Goal: Task Accomplishment & Management: Manage account settings

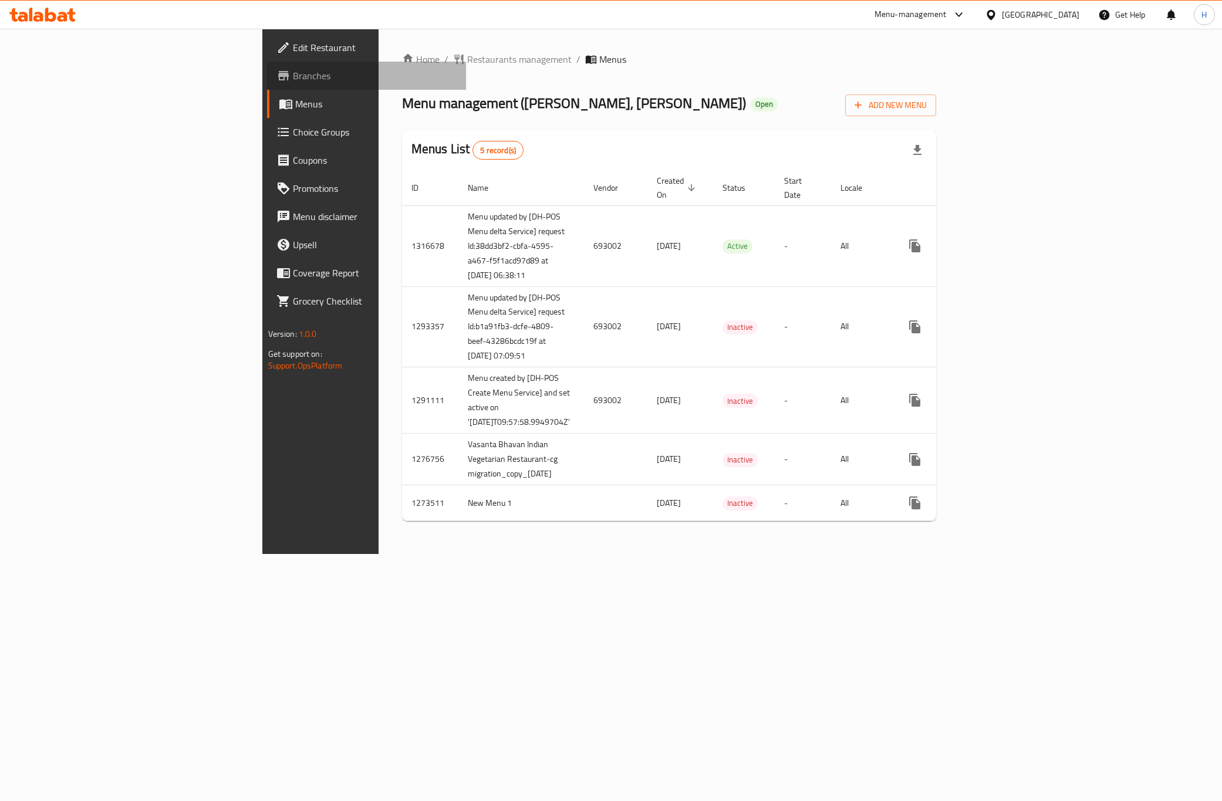
click at [293, 74] on span "Branches" at bounding box center [375, 76] width 164 height 14
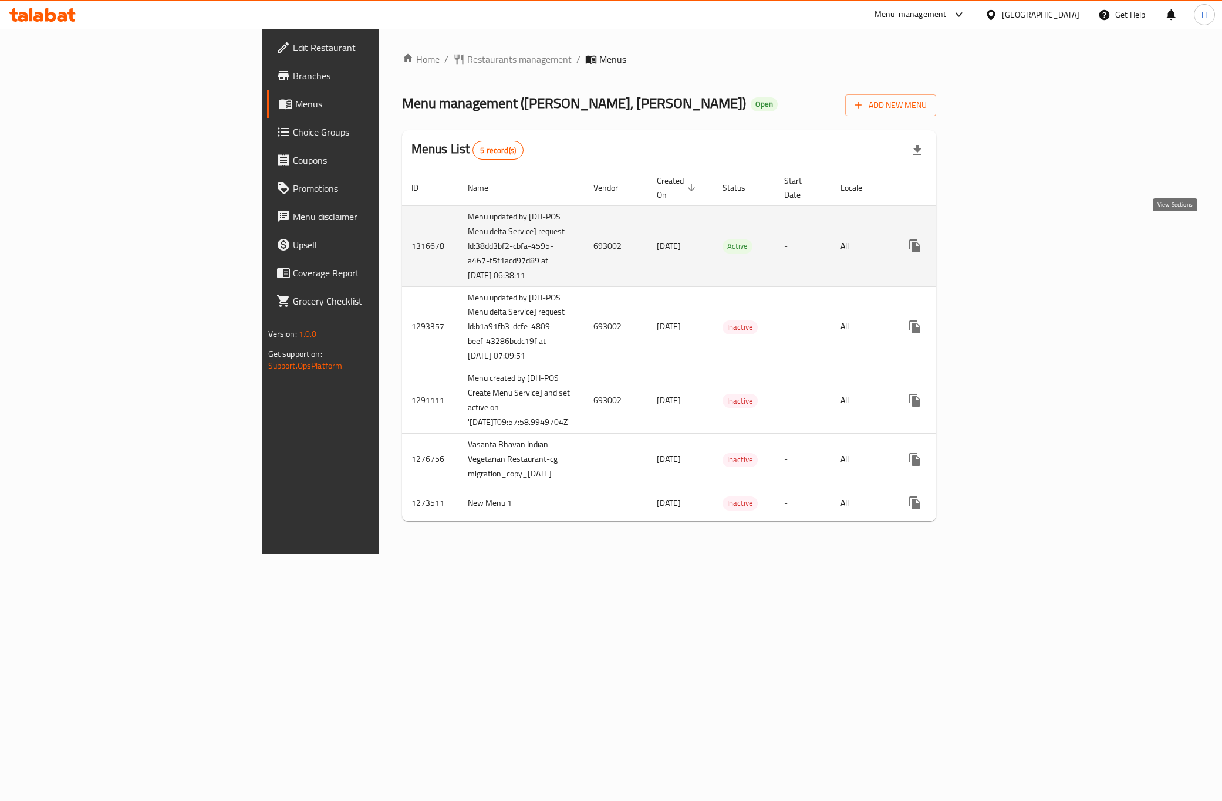
click at [1014, 232] on link "enhanced table" at bounding box center [999, 246] width 28 height 28
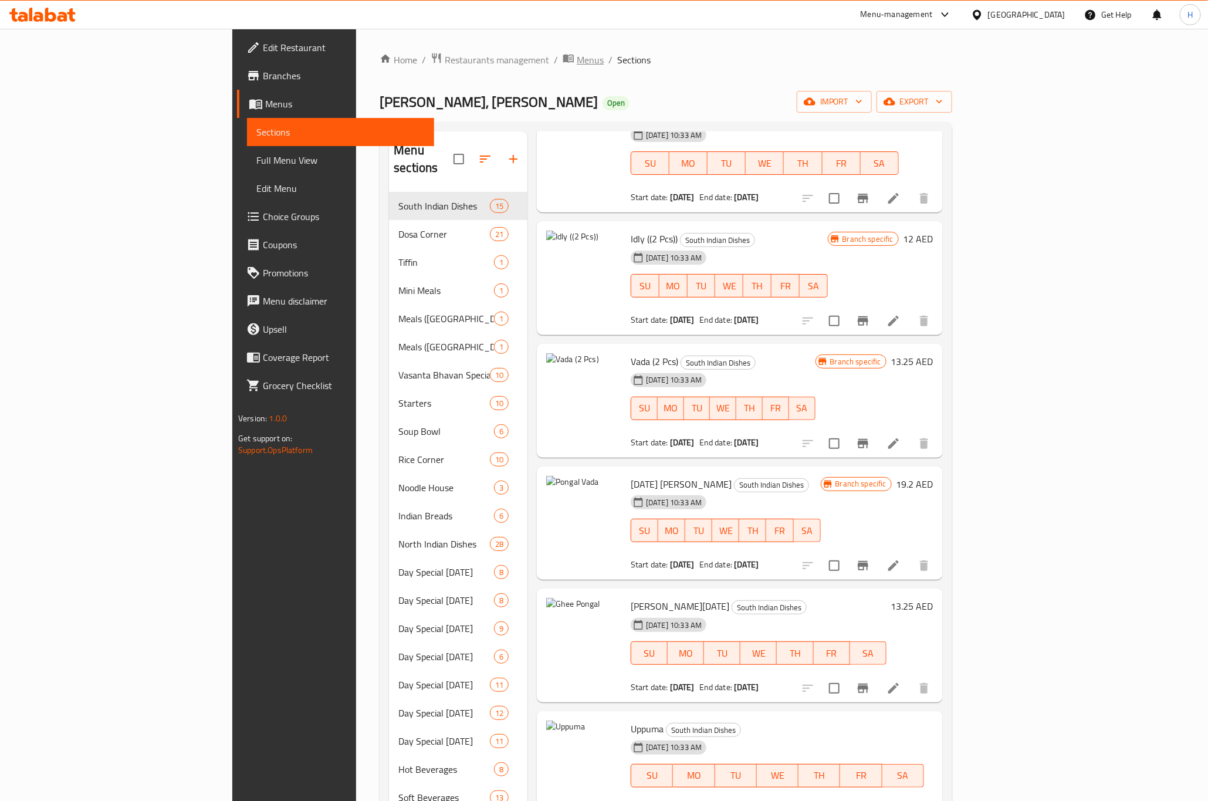
click at [577, 57] on span "Menus" at bounding box center [590, 60] width 27 height 14
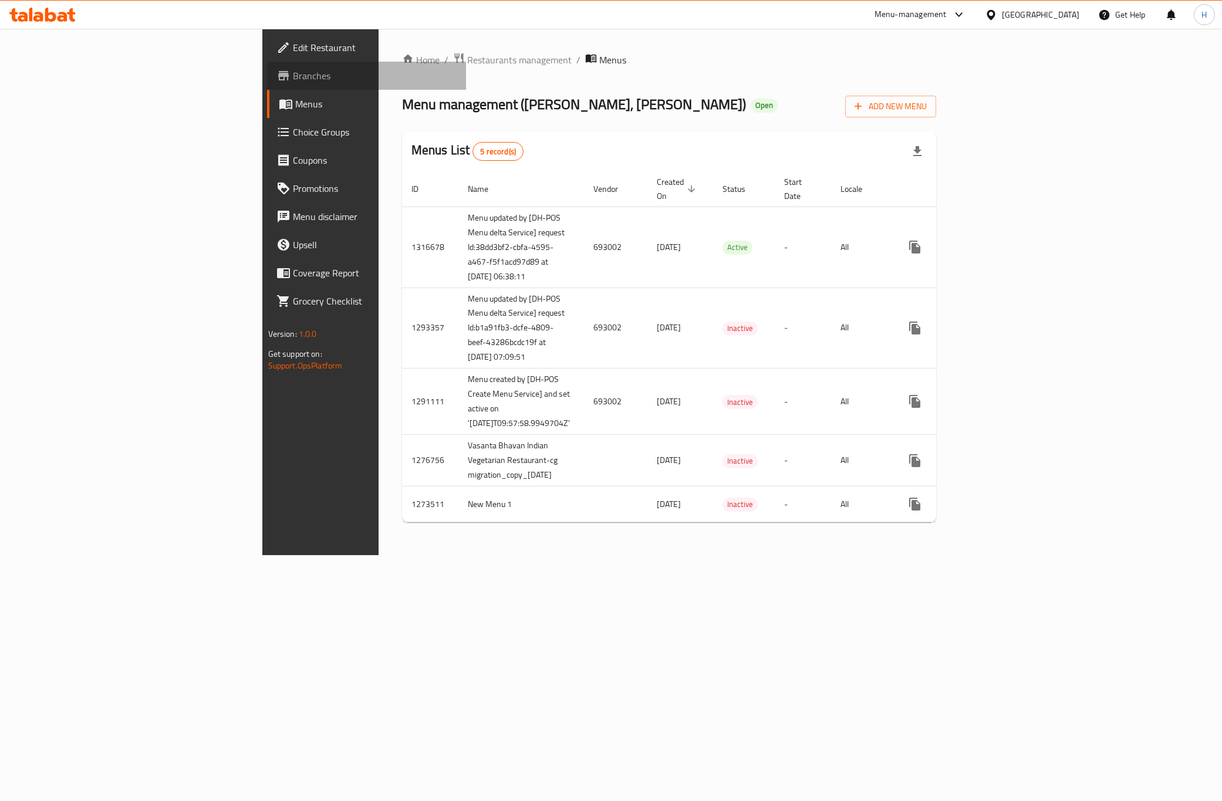
click at [293, 75] on span "Branches" at bounding box center [375, 76] width 164 height 14
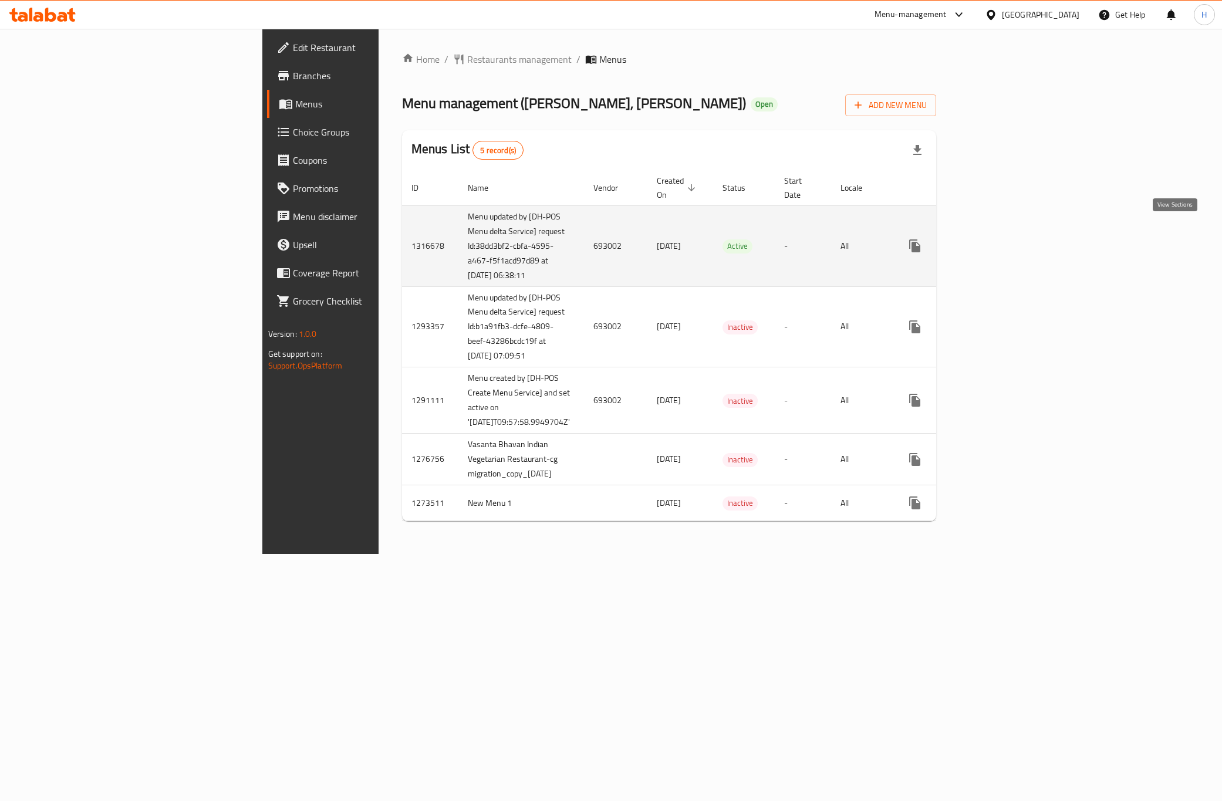
click at [1014, 232] on link "enhanced table" at bounding box center [999, 246] width 28 height 28
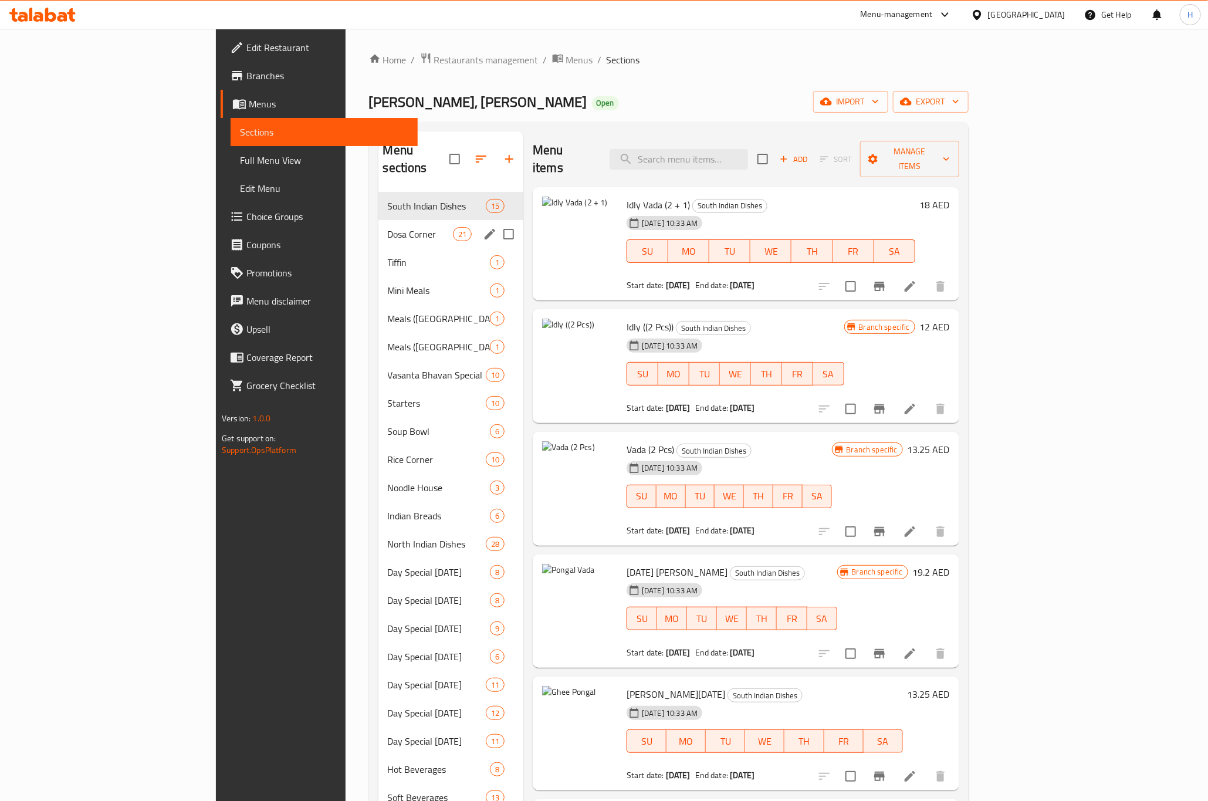
drag, startPoint x: 294, startPoint y: 217, endPoint x: 381, endPoint y: 231, distance: 88.1
click at [388, 227] on span "Dosa Corner" at bounding box center [420, 234] width 65 height 14
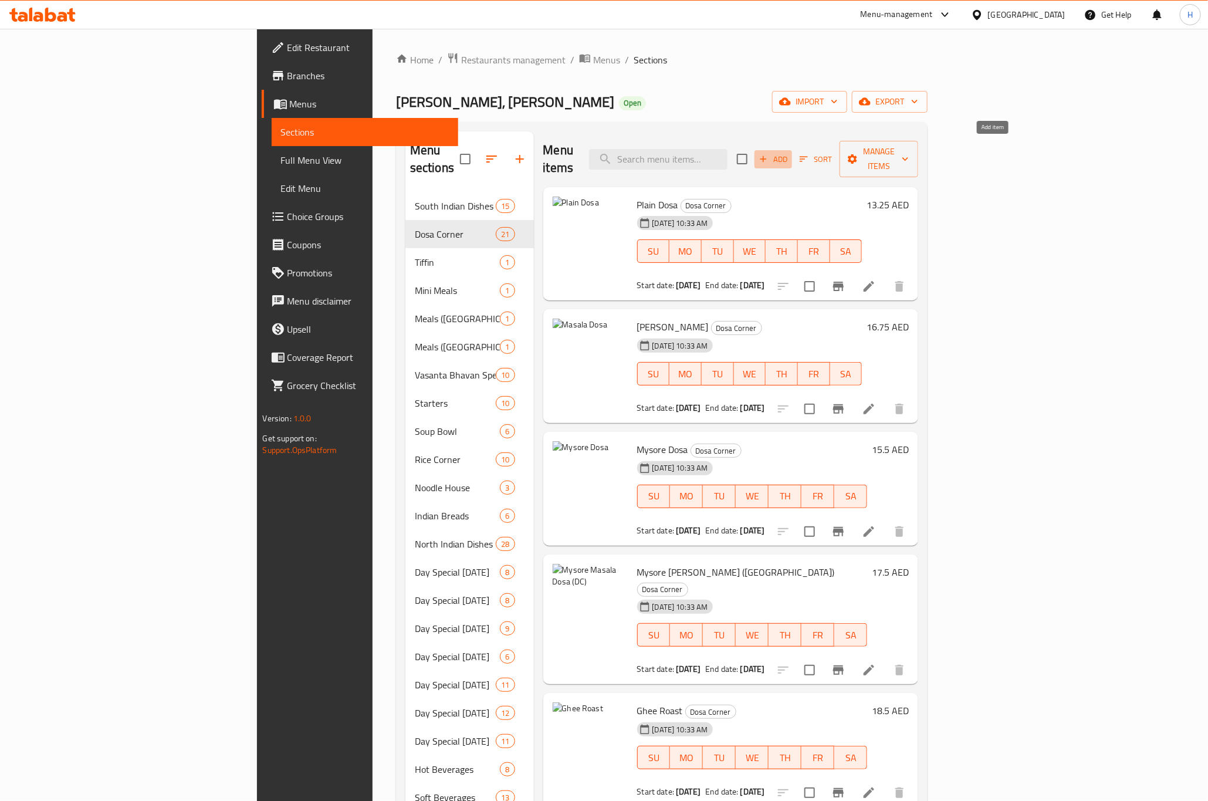
click at [769, 154] on icon "button" at bounding box center [763, 159] width 11 height 11
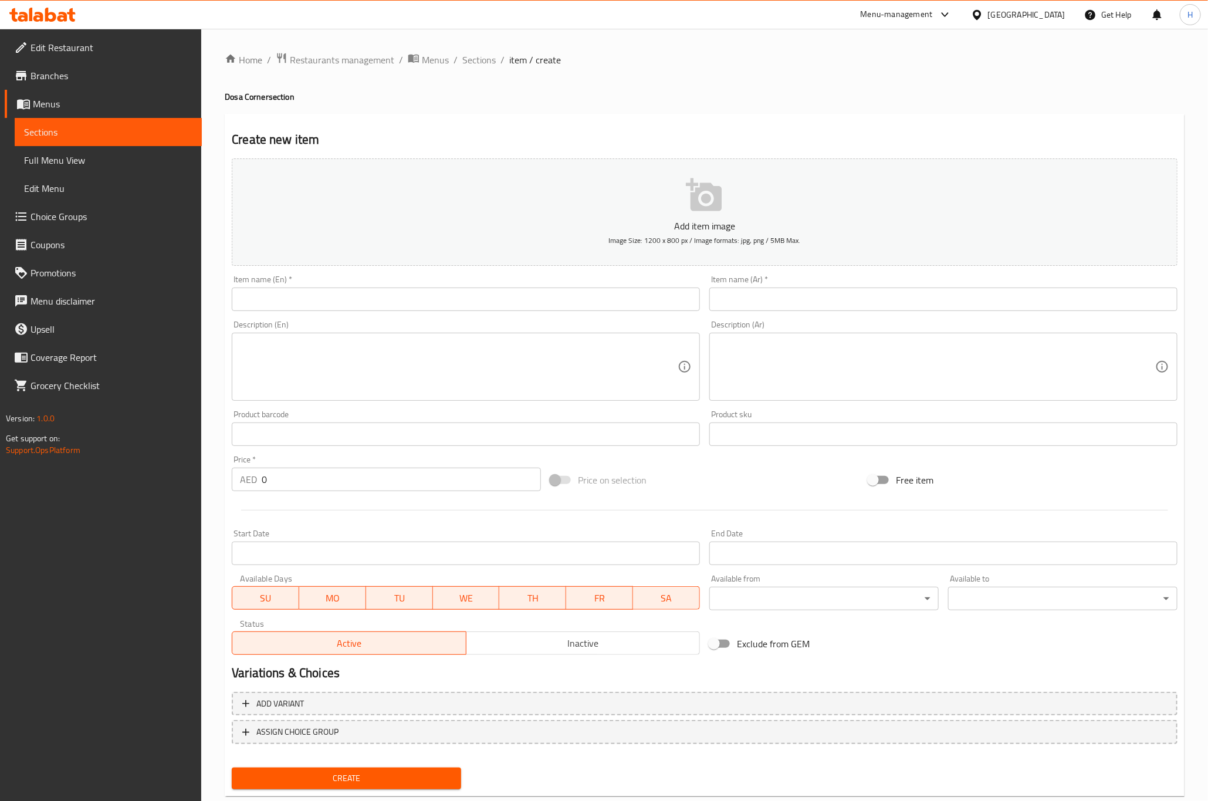
click at [407, 301] on input "text" at bounding box center [466, 299] width 468 height 23
paste input "Ghee Mysore Dosa"
type input "Ghee Mysore Dosa"
click at [835, 306] on input "text" at bounding box center [944, 299] width 468 height 23
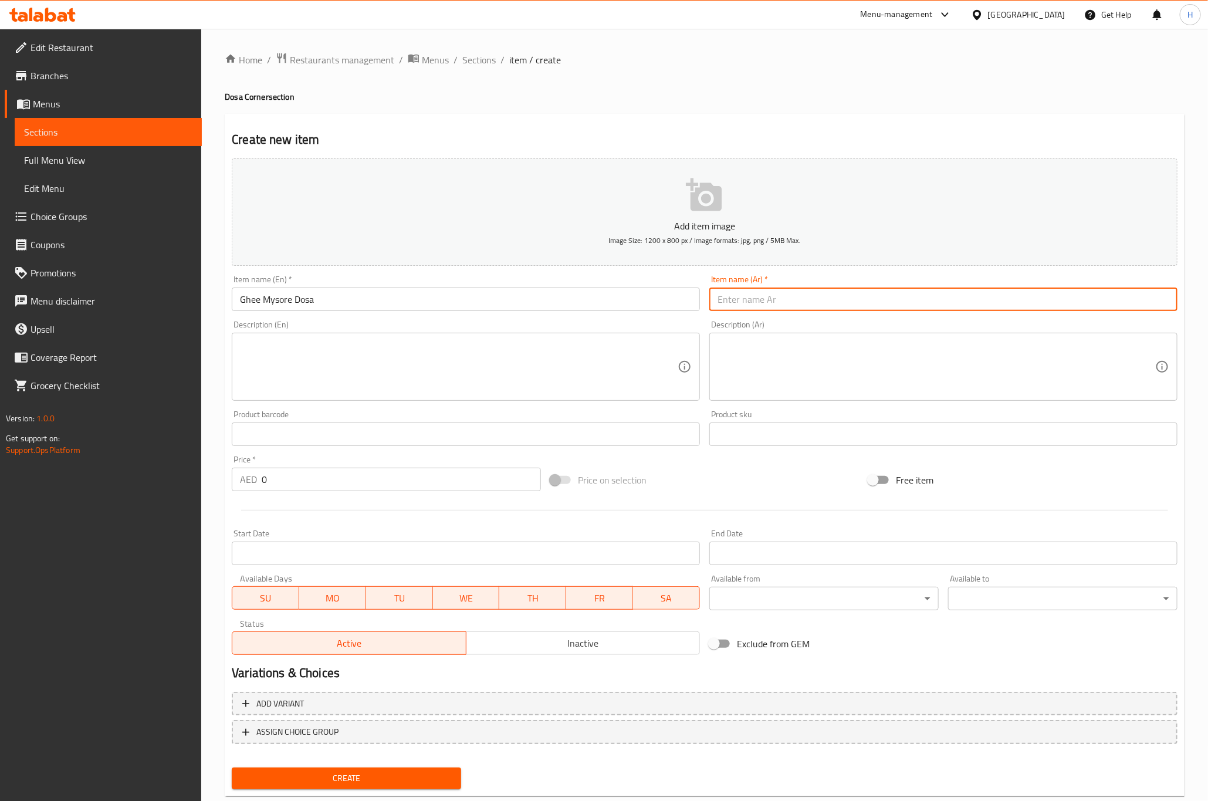
paste input "سمن ميسور [PERSON_NAME]"
type input "سمن ميسور [PERSON_NAME]"
click at [337, 486] on input "0" at bounding box center [401, 479] width 279 height 23
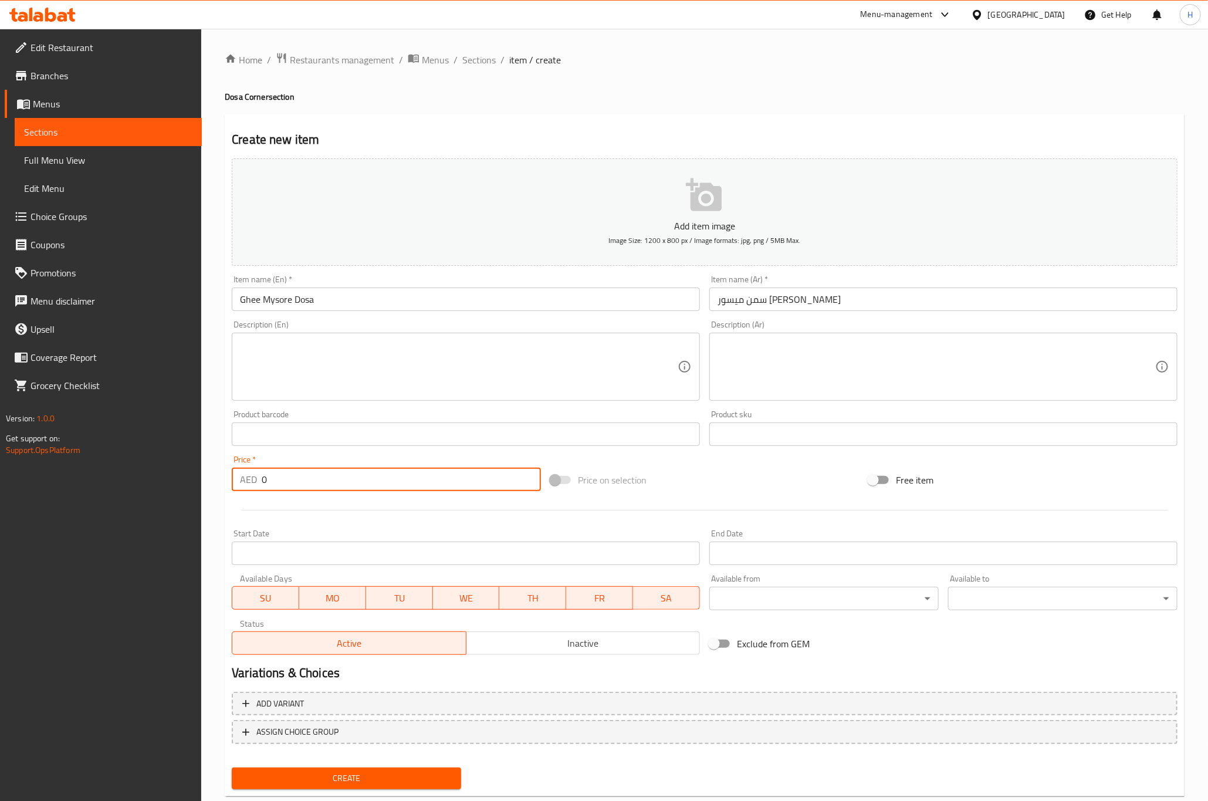
click at [337, 486] on input "0" at bounding box center [401, 479] width 279 height 23
paste input "16.75"
type input "16.75"
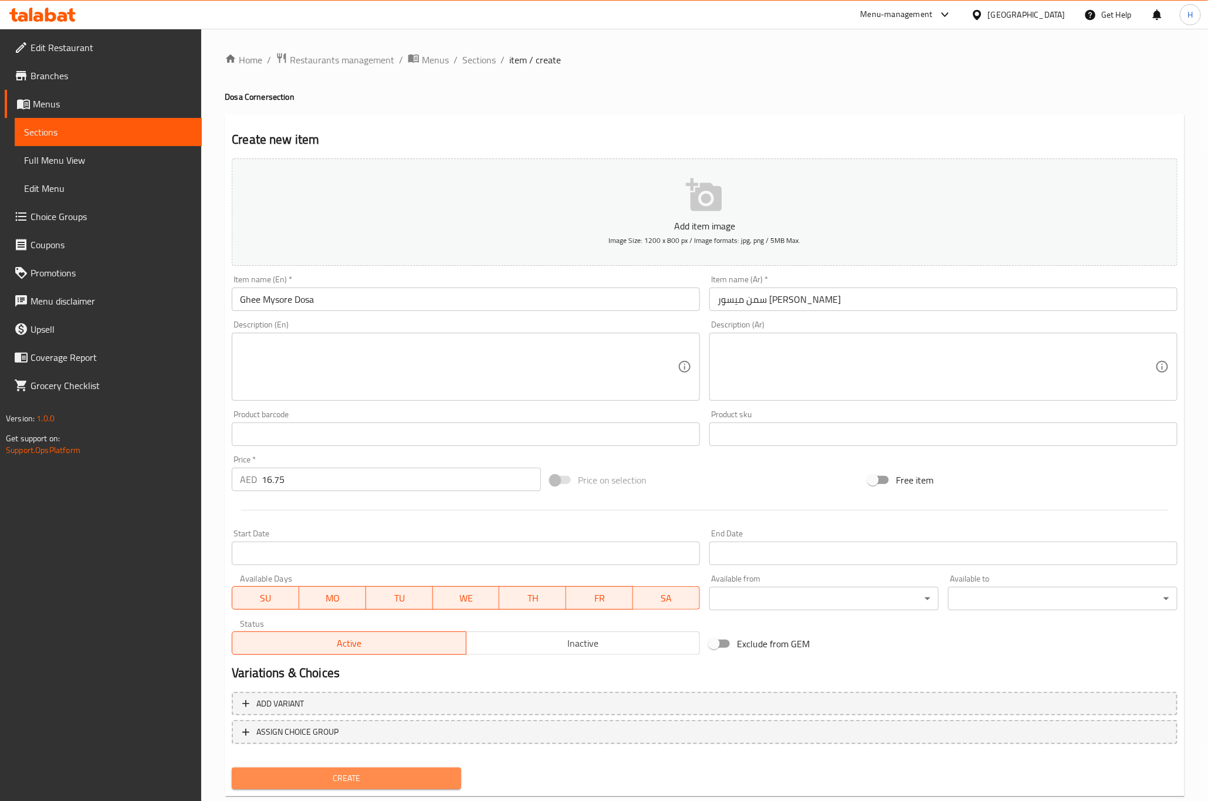
click at [374, 780] on span "Create" at bounding box center [346, 778] width 211 height 15
click at [333, 784] on span "Create" at bounding box center [346, 778] width 211 height 15
click at [390, 776] on span "Create" at bounding box center [346, 778] width 211 height 15
click at [474, 60] on span "Sections" at bounding box center [478, 60] width 33 height 14
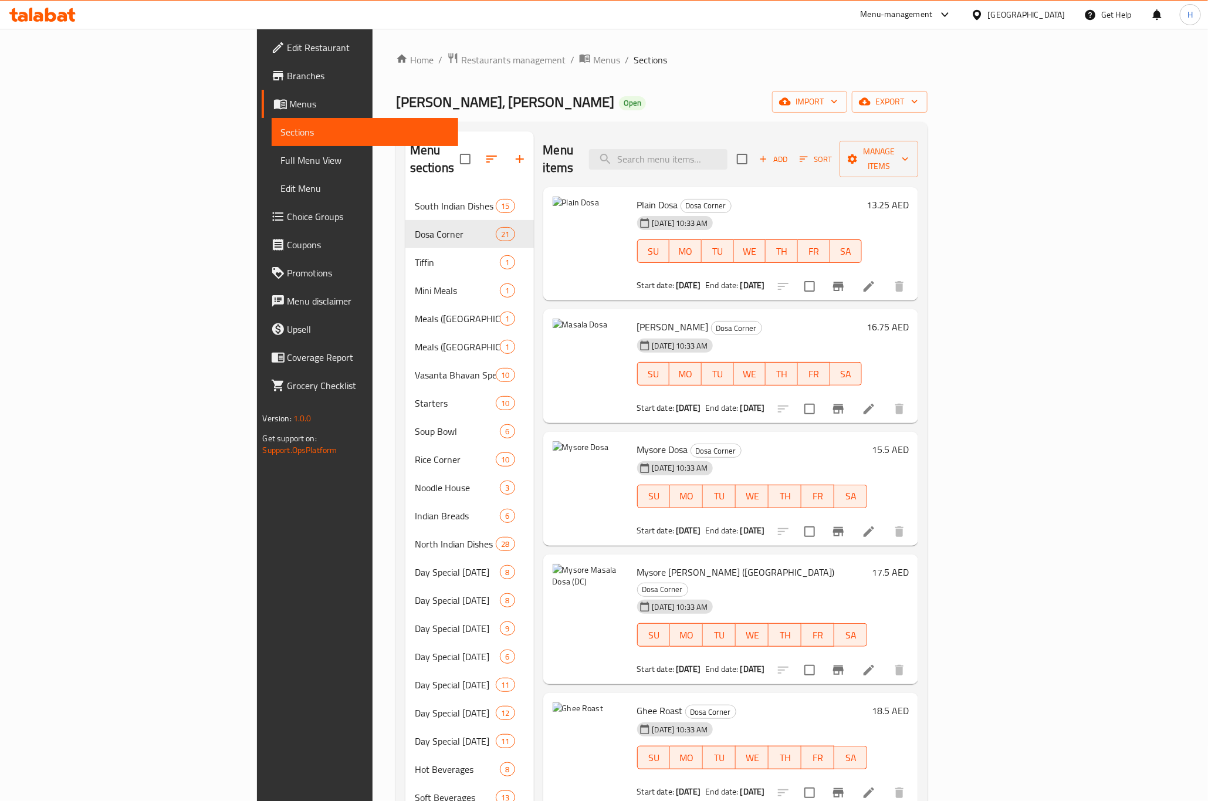
click at [694, 166] on div "Menu items Add Sort Manage items" at bounding box center [731, 159] width 376 height 56
click at [643, 152] on div "Menu items Add Sort Manage items" at bounding box center [731, 159] width 376 height 56
click at [728, 152] on input "search" at bounding box center [658, 159] width 139 height 21
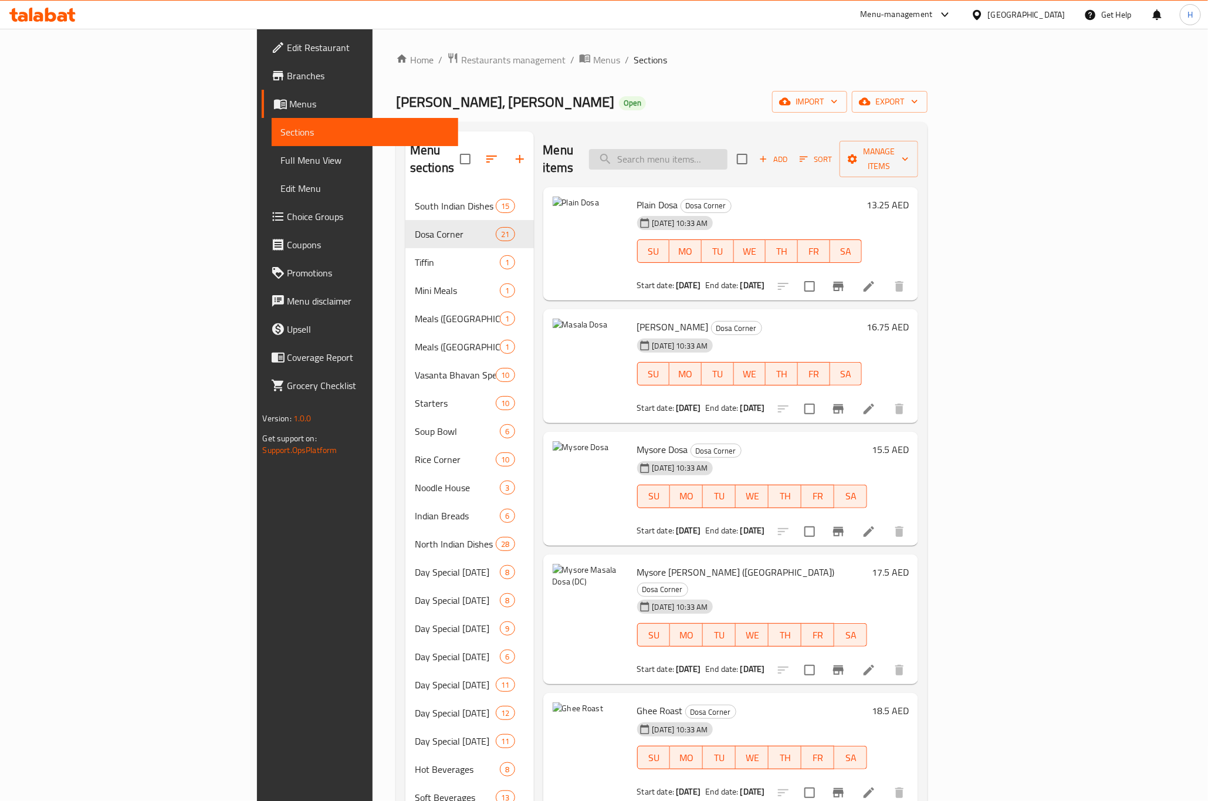
paste input "Ghee Mysore Masala Dosa"
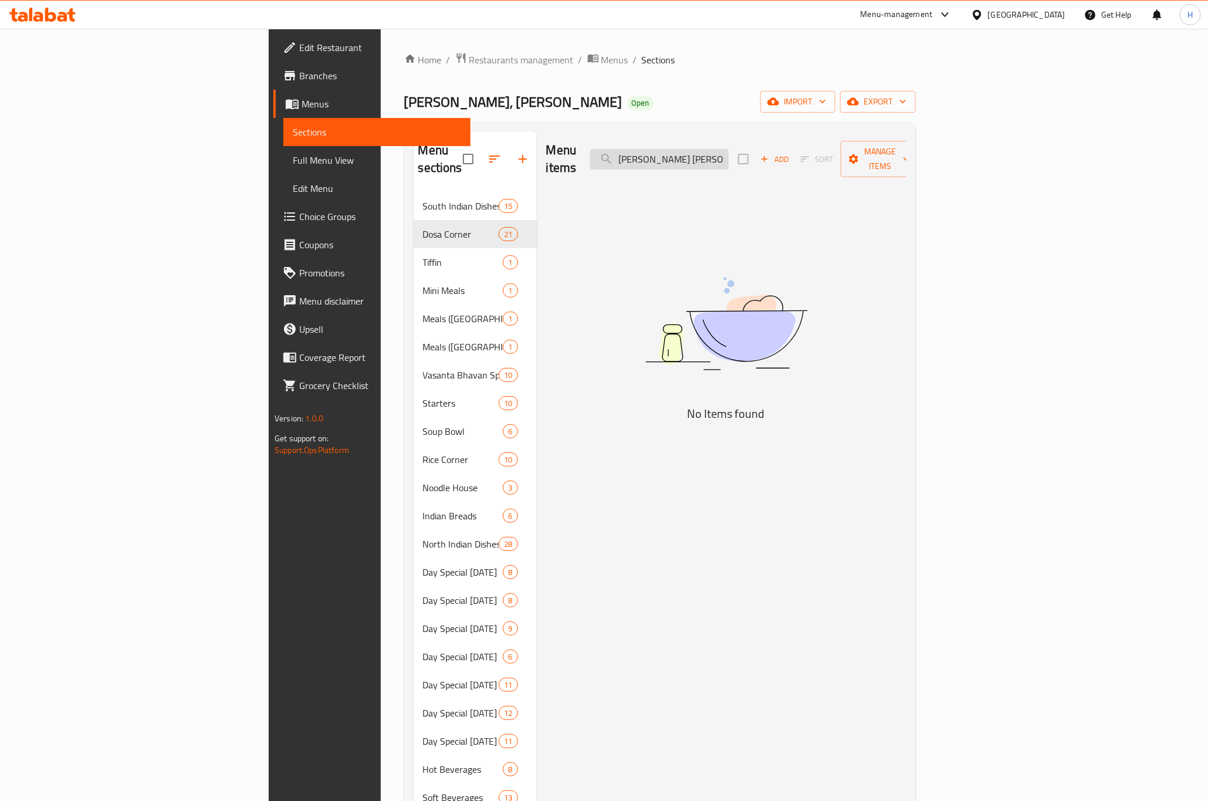
click at [729, 149] on input "Ghee Mysore Masala Dosa" at bounding box center [659, 159] width 139 height 21
paste input "search"
type input "Ghee Mysore Dosa"
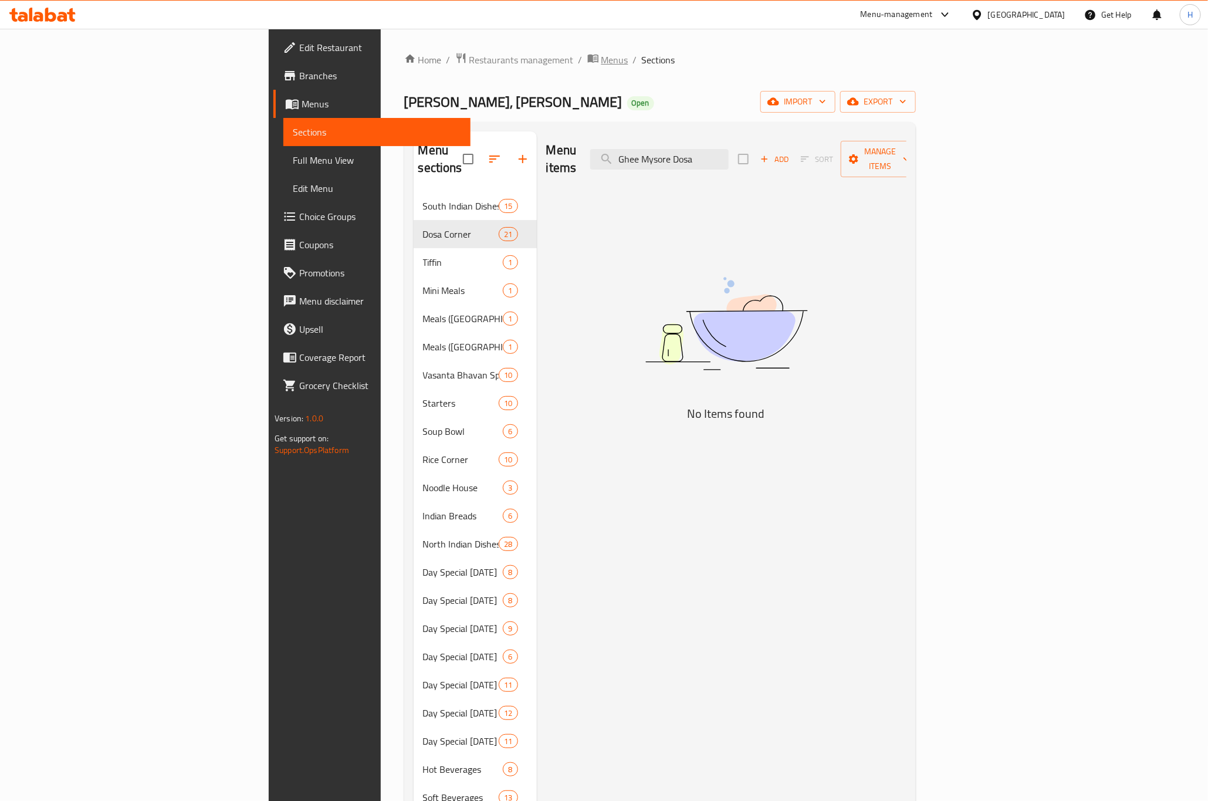
click at [602, 62] on span "Menus" at bounding box center [615, 60] width 27 height 14
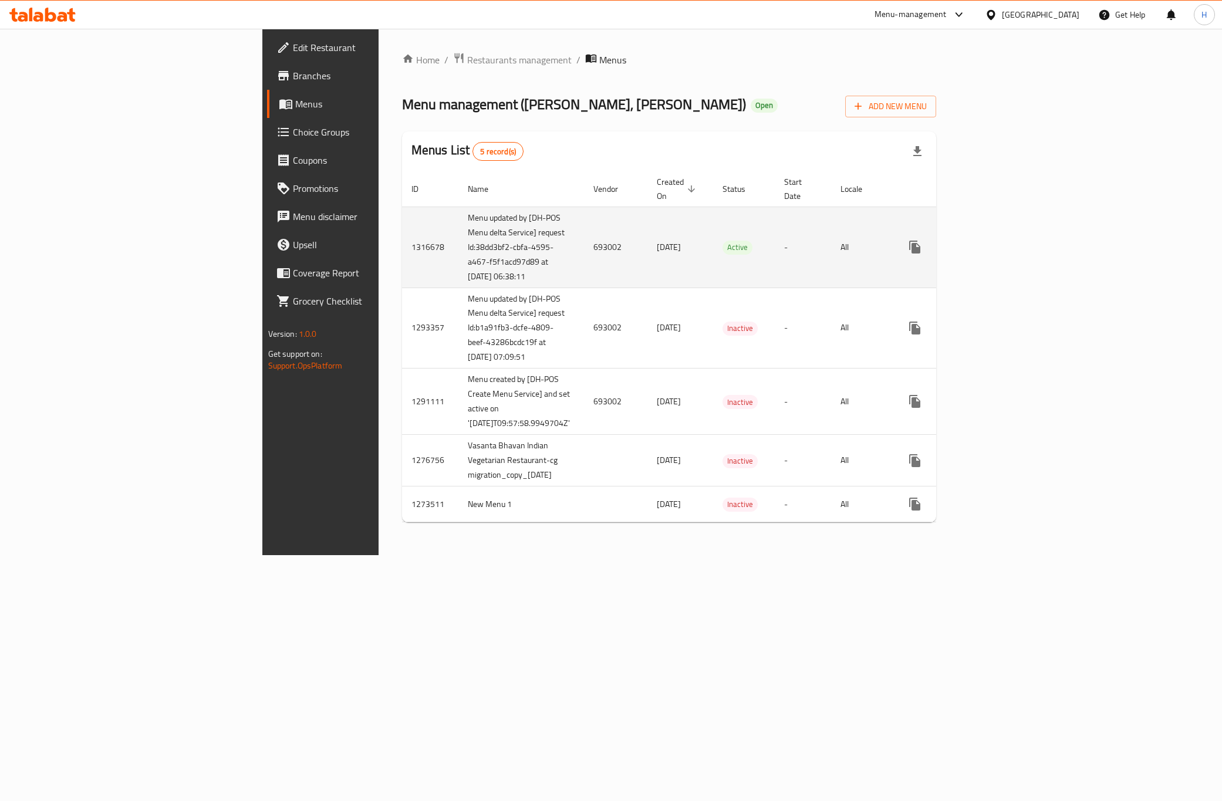
click at [1007, 240] on icon "enhanced table" at bounding box center [999, 247] width 14 height 14
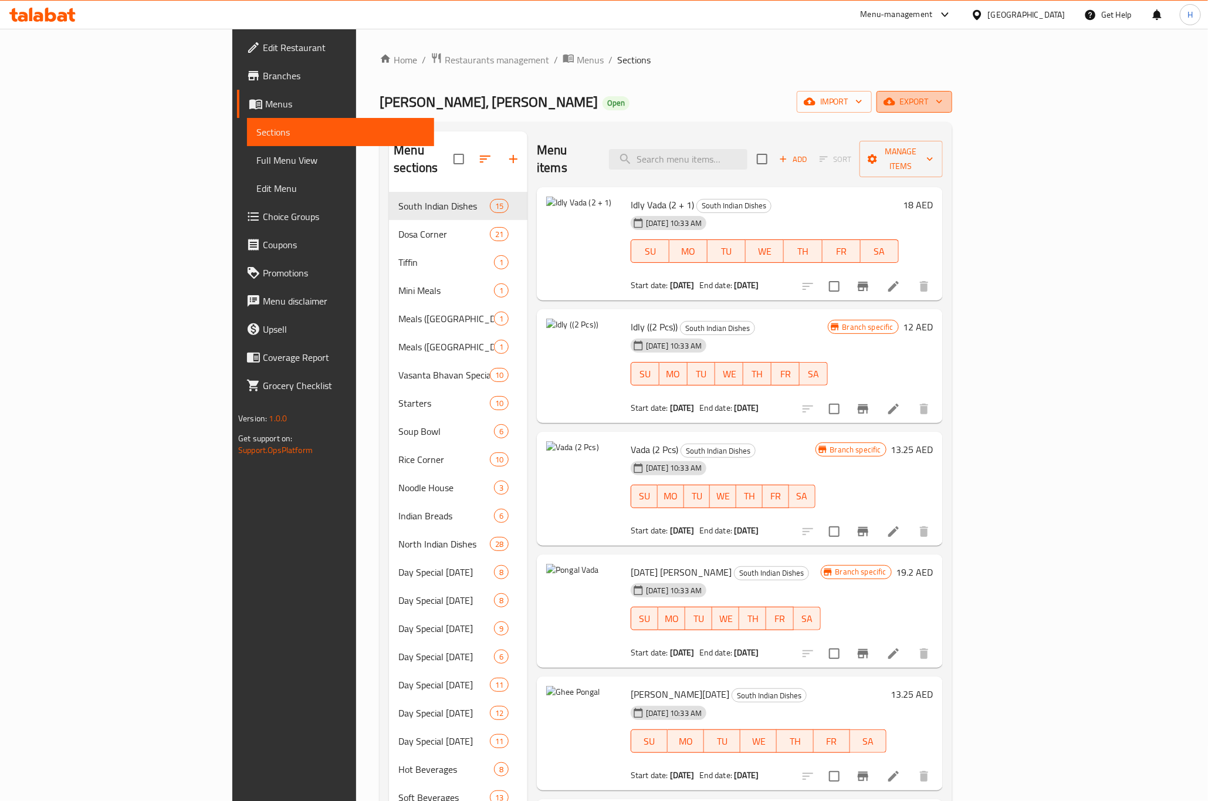
click at [943, 104] on span "export" at bounding box center [914, 101] width 57 height 15
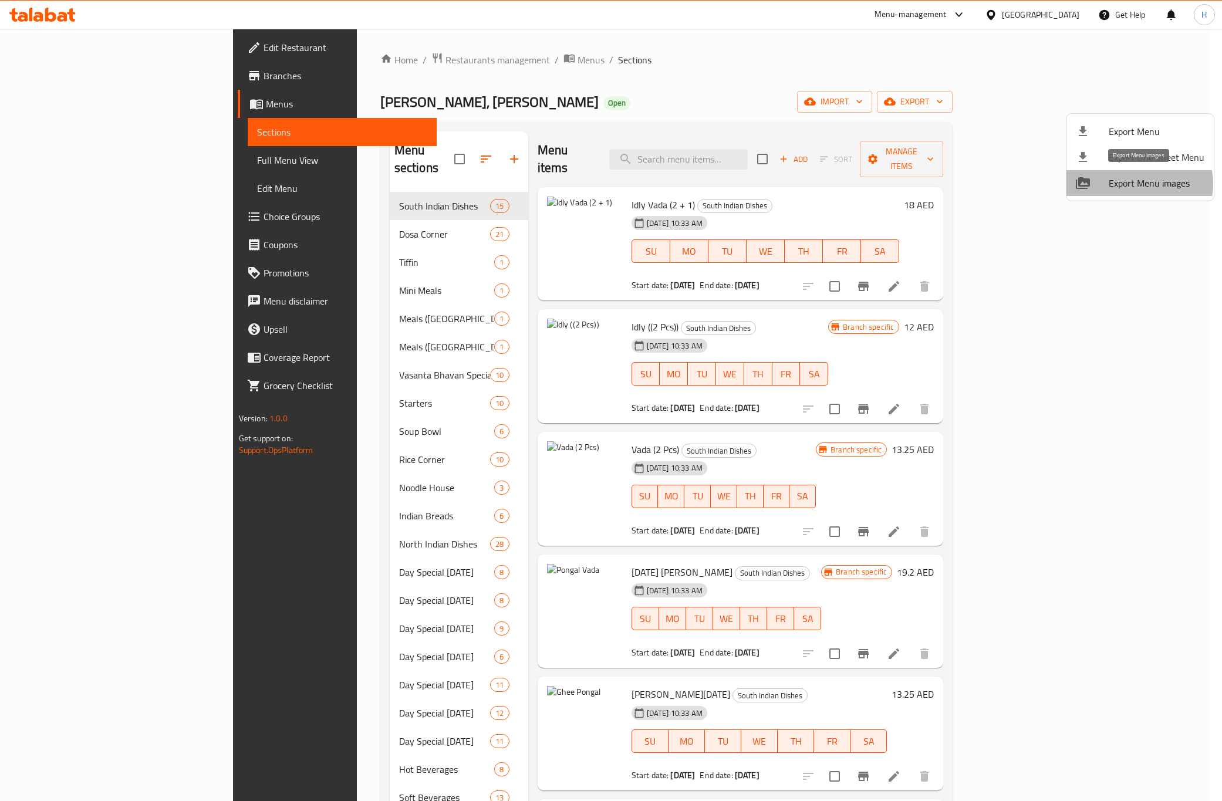
click at [1137, 184] on span "Export Menu images" at bounding box center [1157, 183] width 96 height 14
click at [1125, 152] on span "Export One Sheet Menu" at bounding box center [1157, 157] width 96 height 14
click at [1140, 130] on span "Export Menu" at bounding box center [1157, 131] width 96 height 14
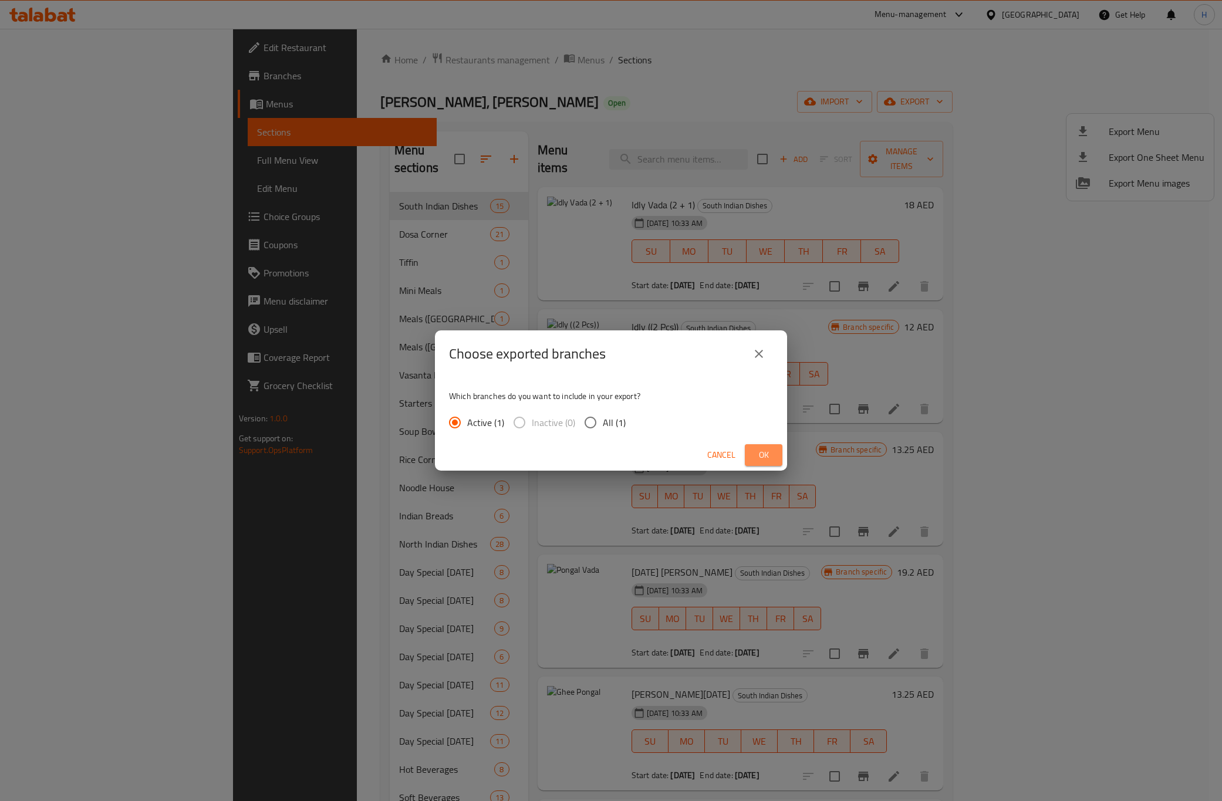
click at [761, 450] on span "Ok" at bounding box center [763, 455] width 19 height 15
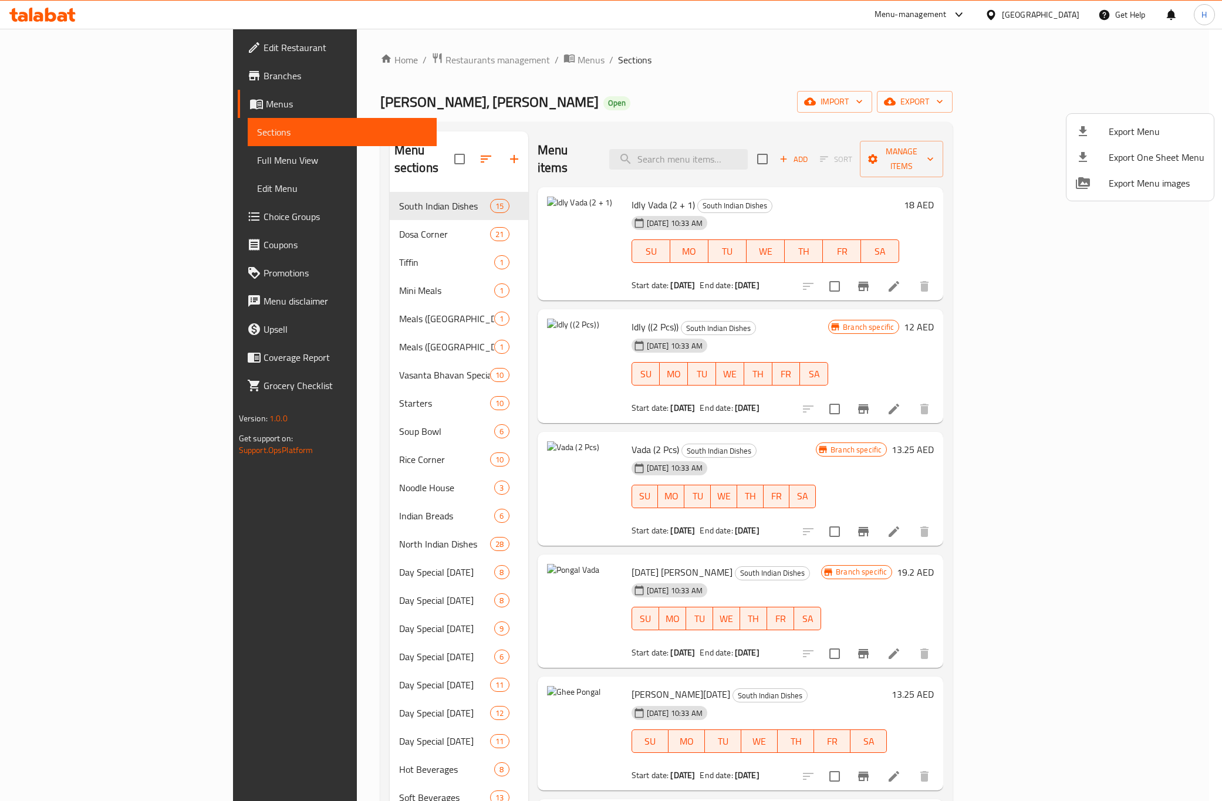
click at [261, 207] on div at bounding box center [611, 400] width 1222 height 801
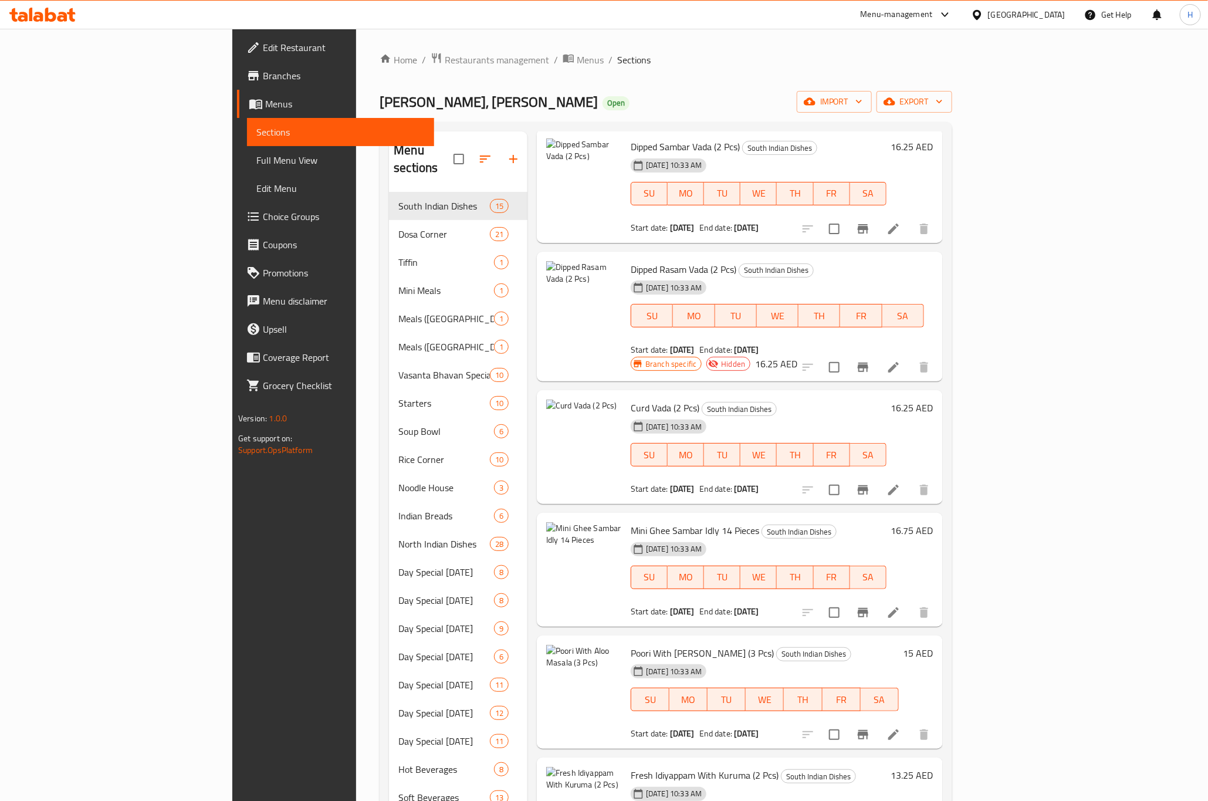
scroll to position [1057, 0]
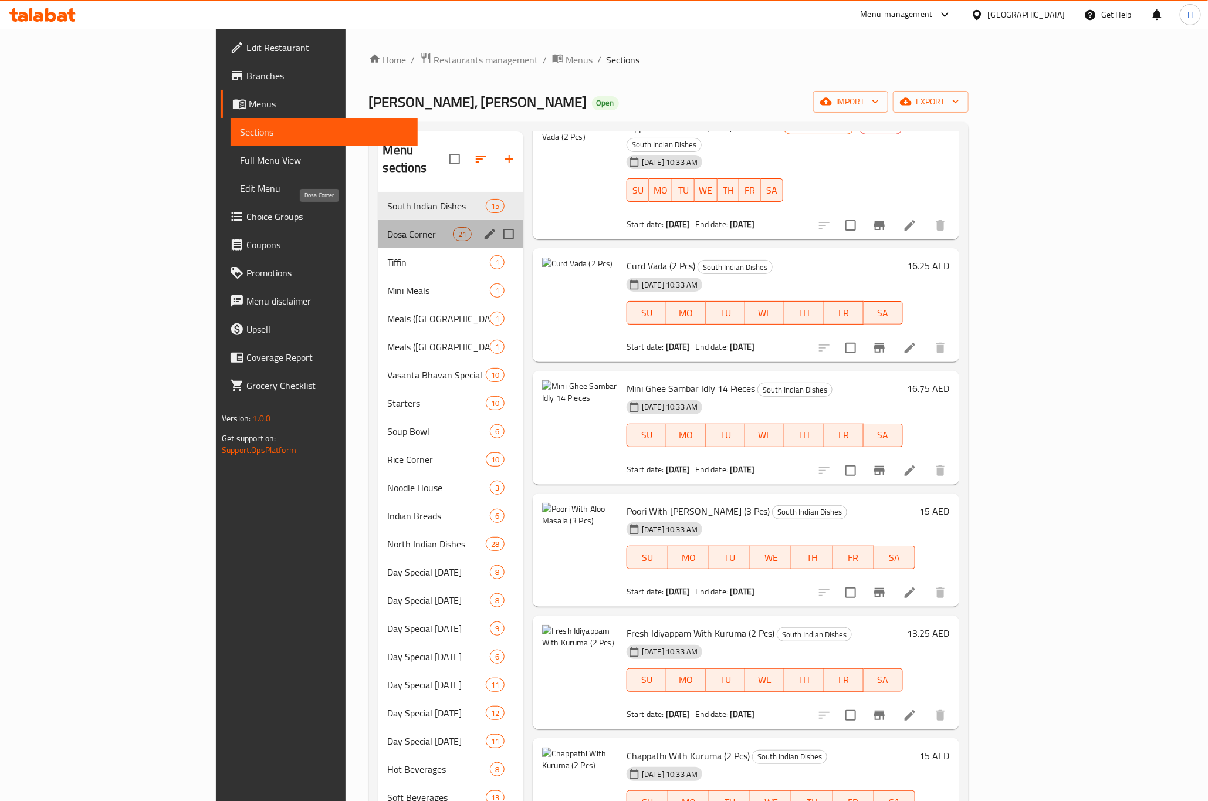
click at [388, 227] on span "Dosa Corner" at bounding box center [420, 234] width 65 height 14
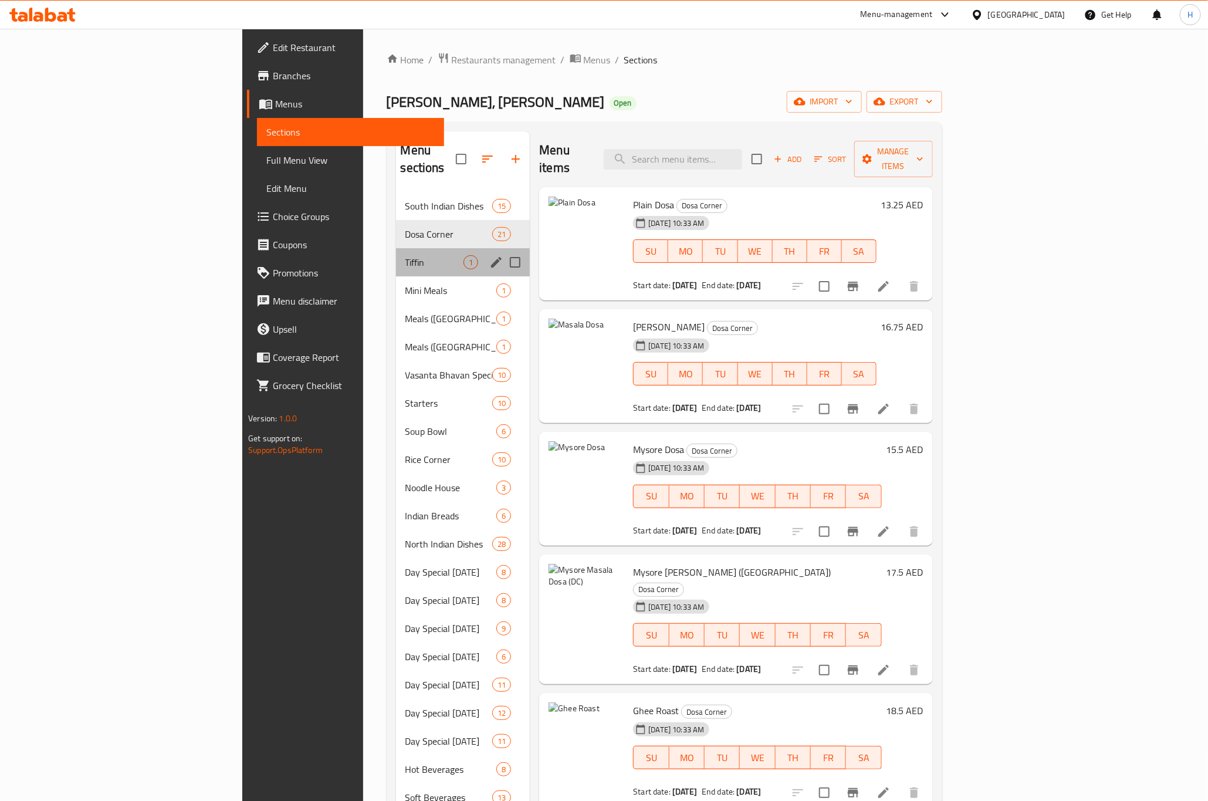
click at [396, 248] on div "Tiffin 1" at bounding box center [463, 262] width 134 height 28
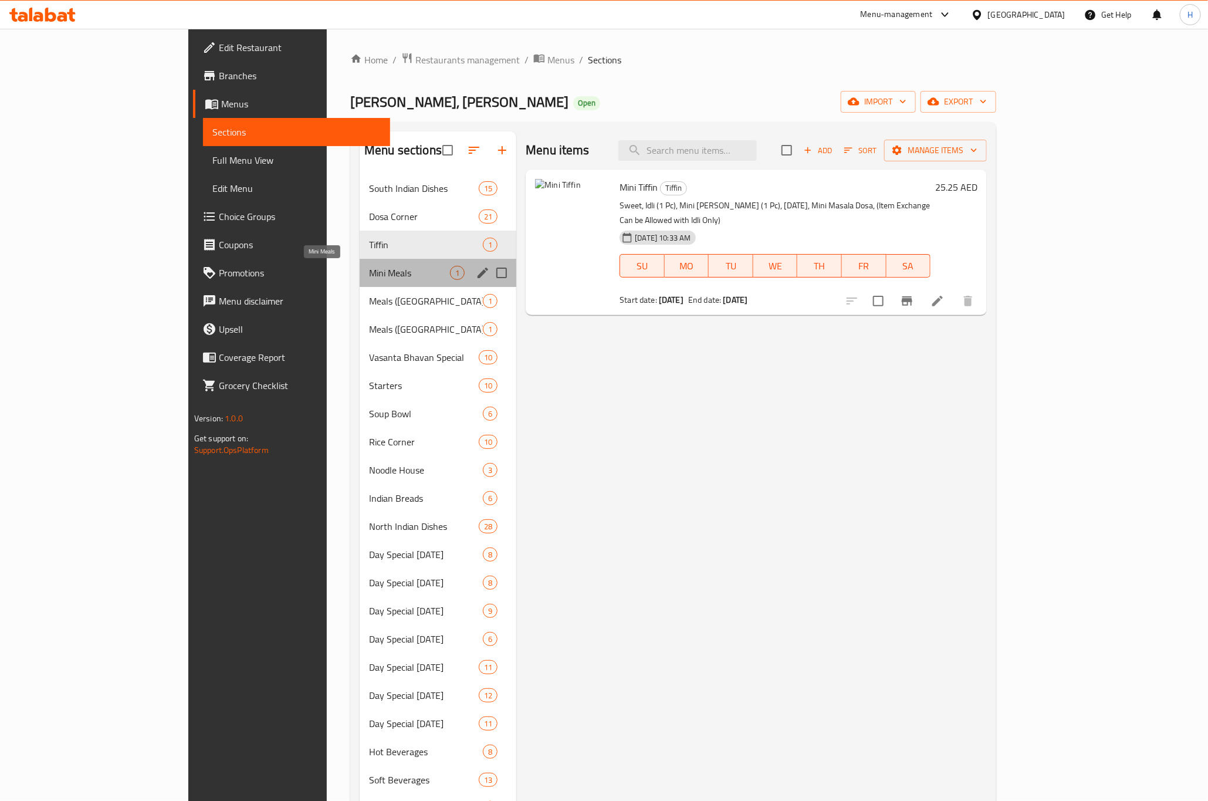
click at [369, 277] on span "Mini Meals" at bounding box center [409, 273] width 81 height 14
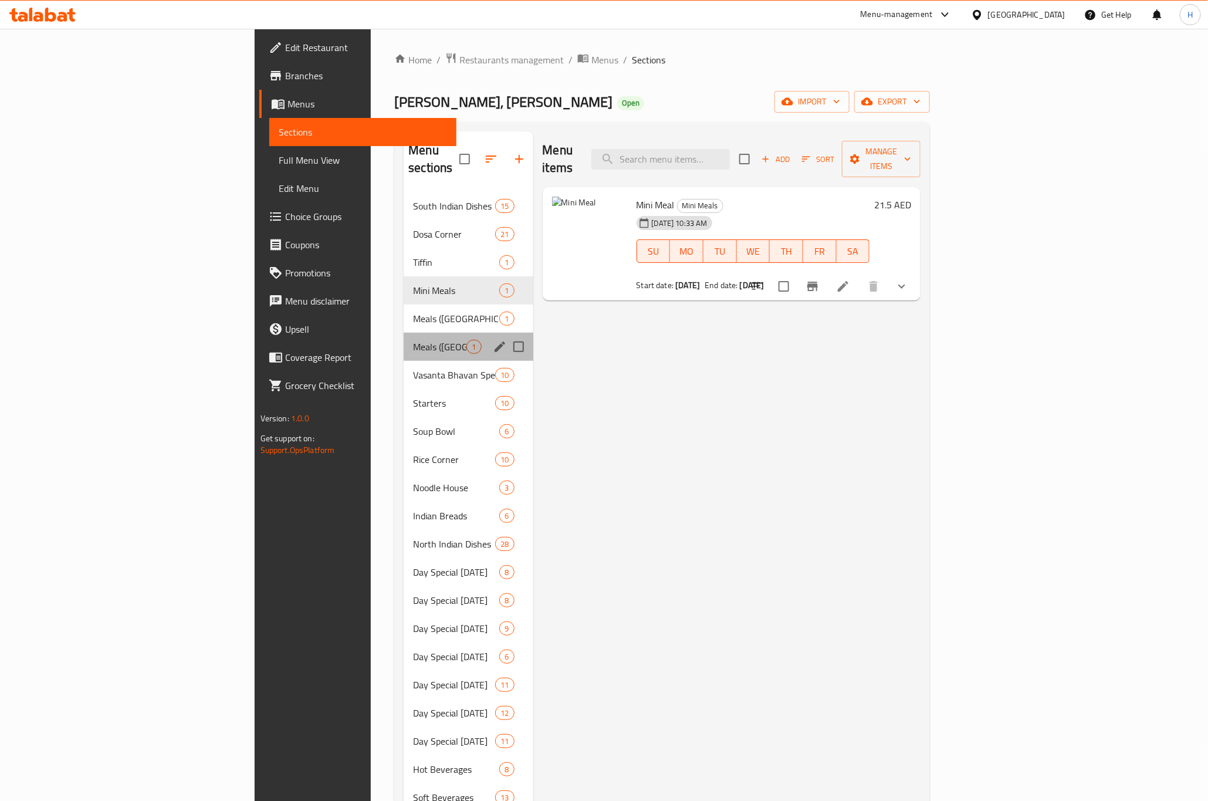
click at [404, 333] on div "Meals (North India) 1" at bounding box center [468, 347] width 129 height 28
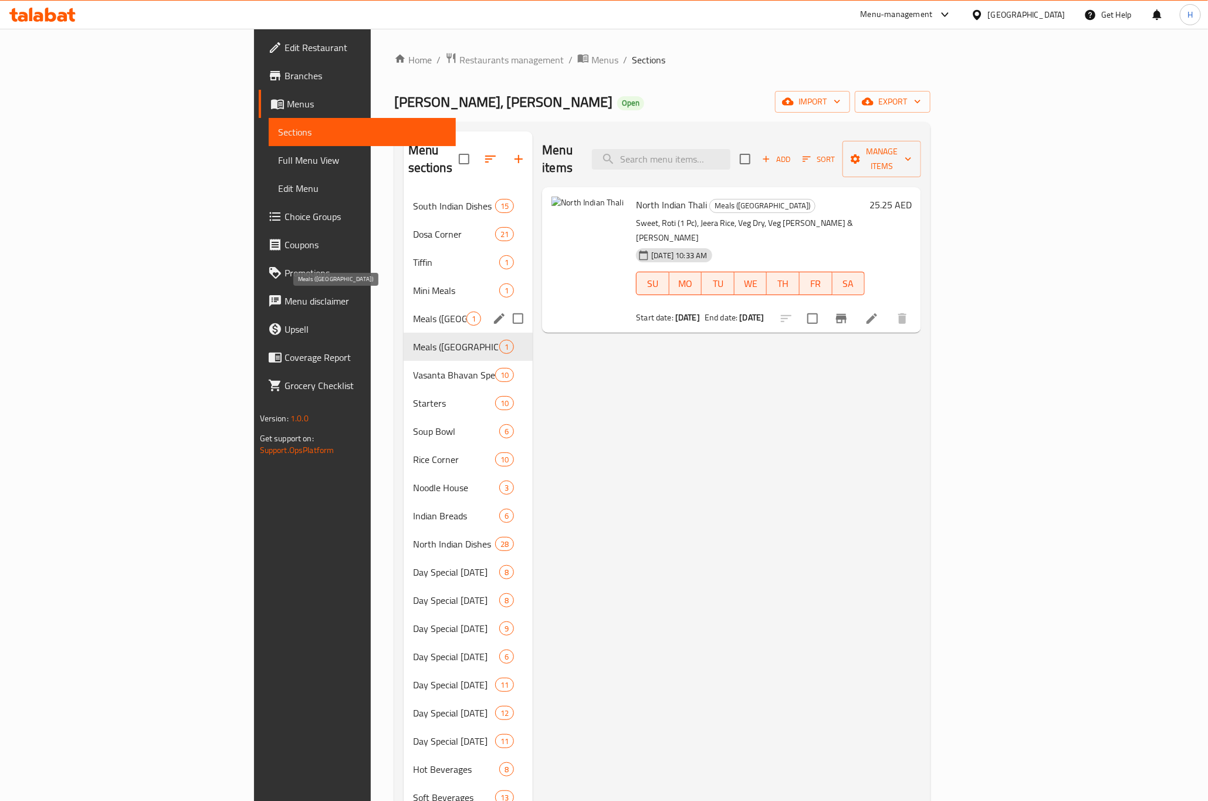
click at [413, 312] on span "Meals ([GEOGRAPHIC_DATA])" at bounding box center [439, 319] width 53 height 14
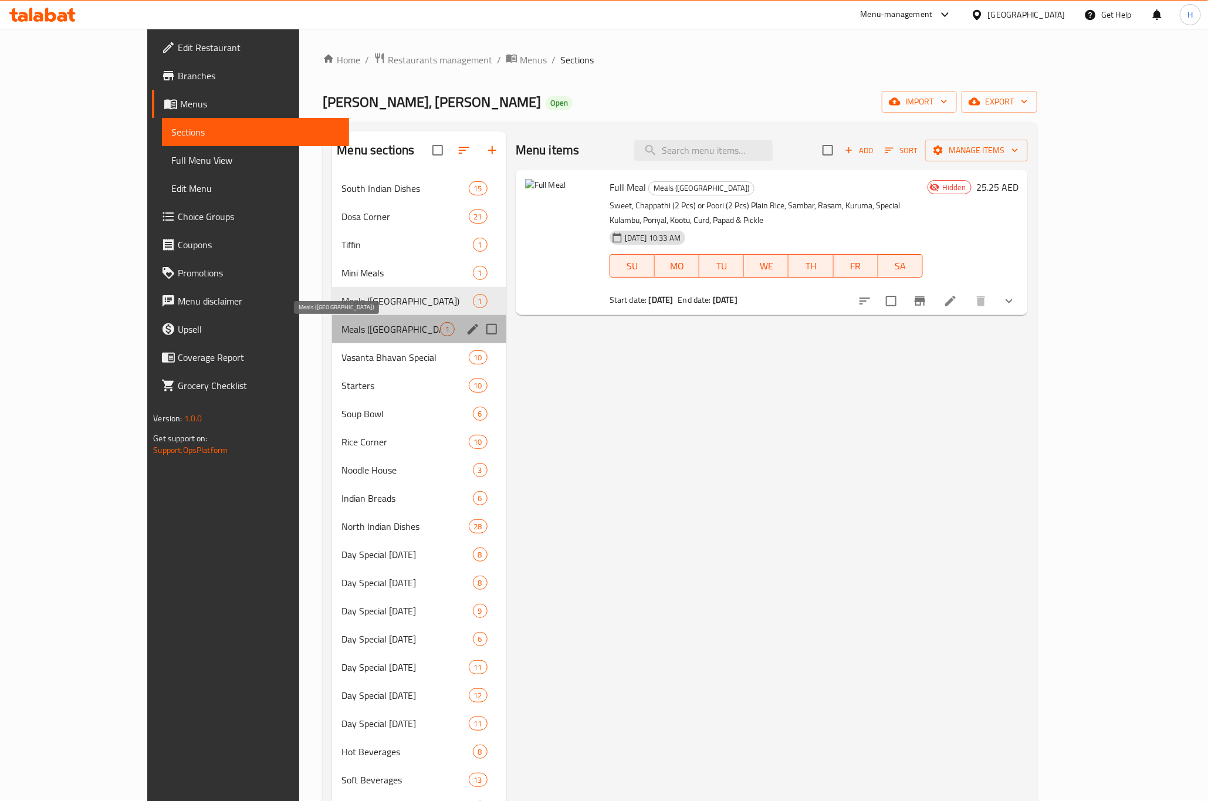
click at [342, 331] on span "Meals ([GEOGRAPHIC_DATA])" at bounding box center [391, 329] width 98 height 14
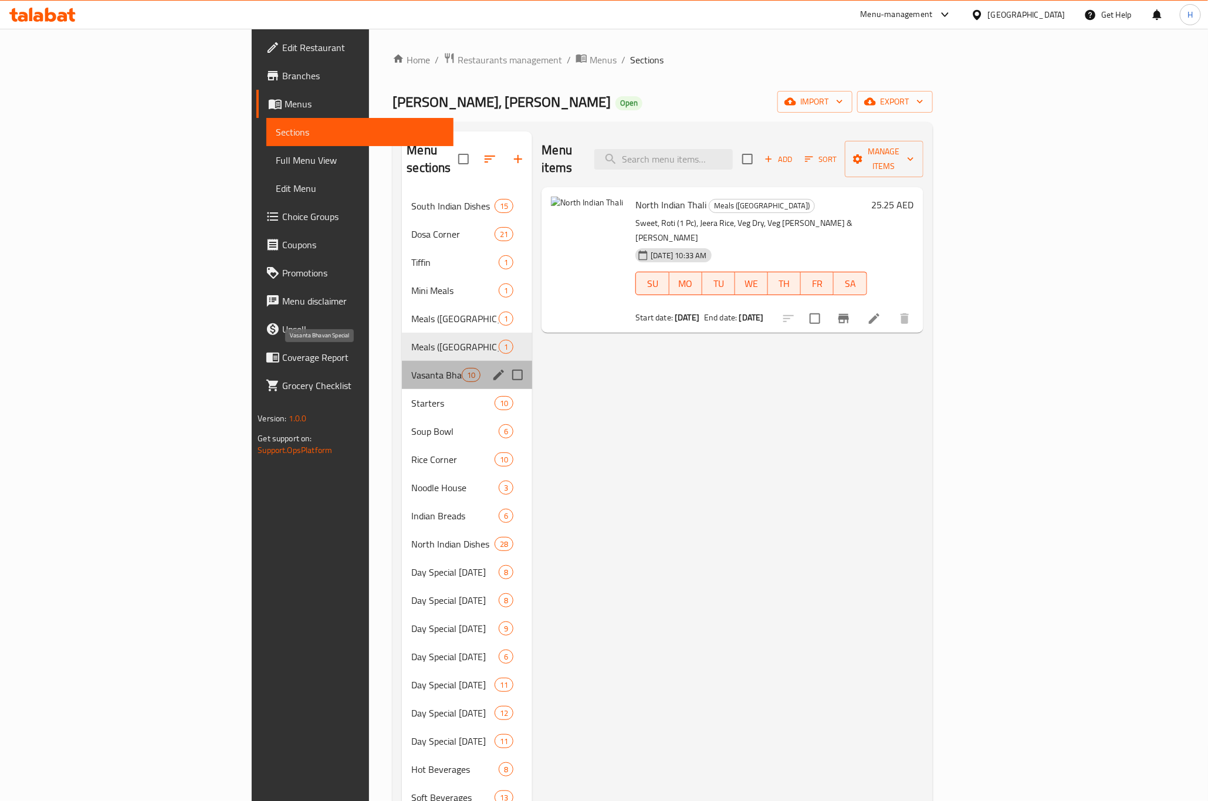
click at [411, 368] on span "Vasanta Bhavan Special" at bounding box center [436, 375] width 50 height 14
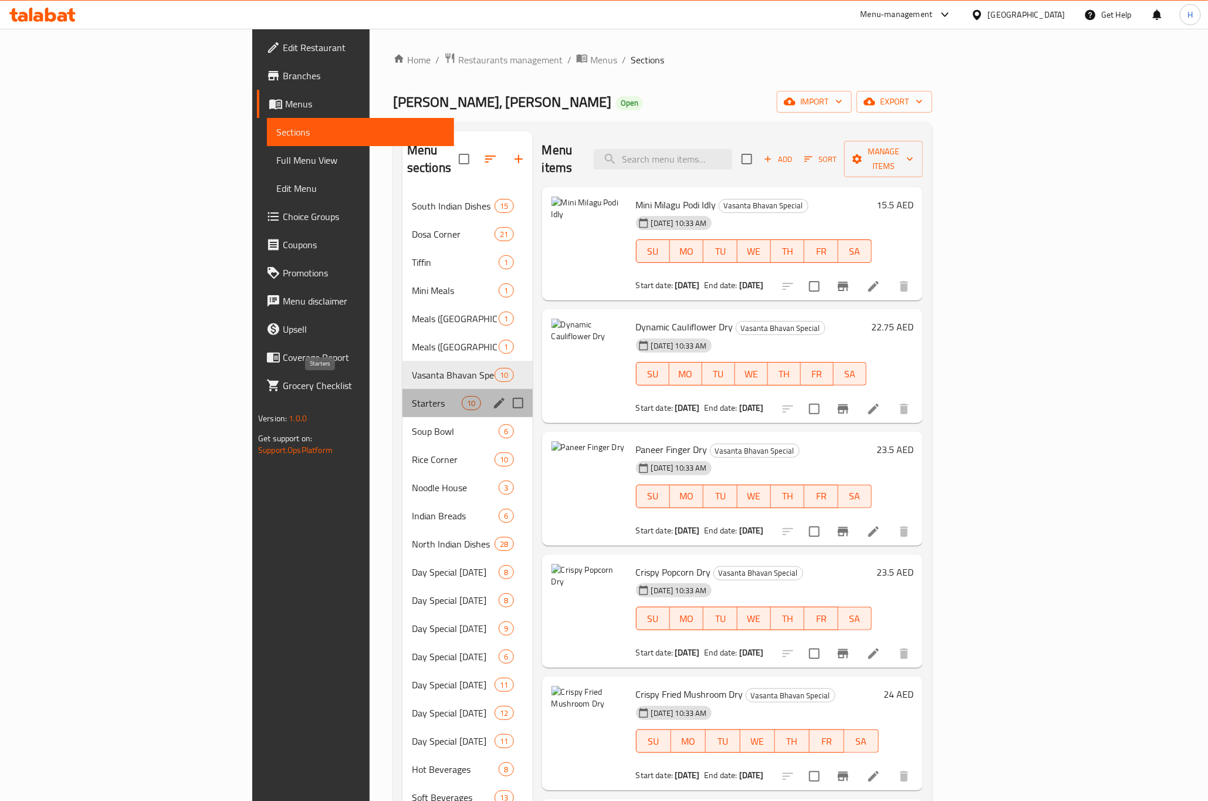
click at [412, 396] on span "Starters" at bounding box center [437, 403] width 50 height 14
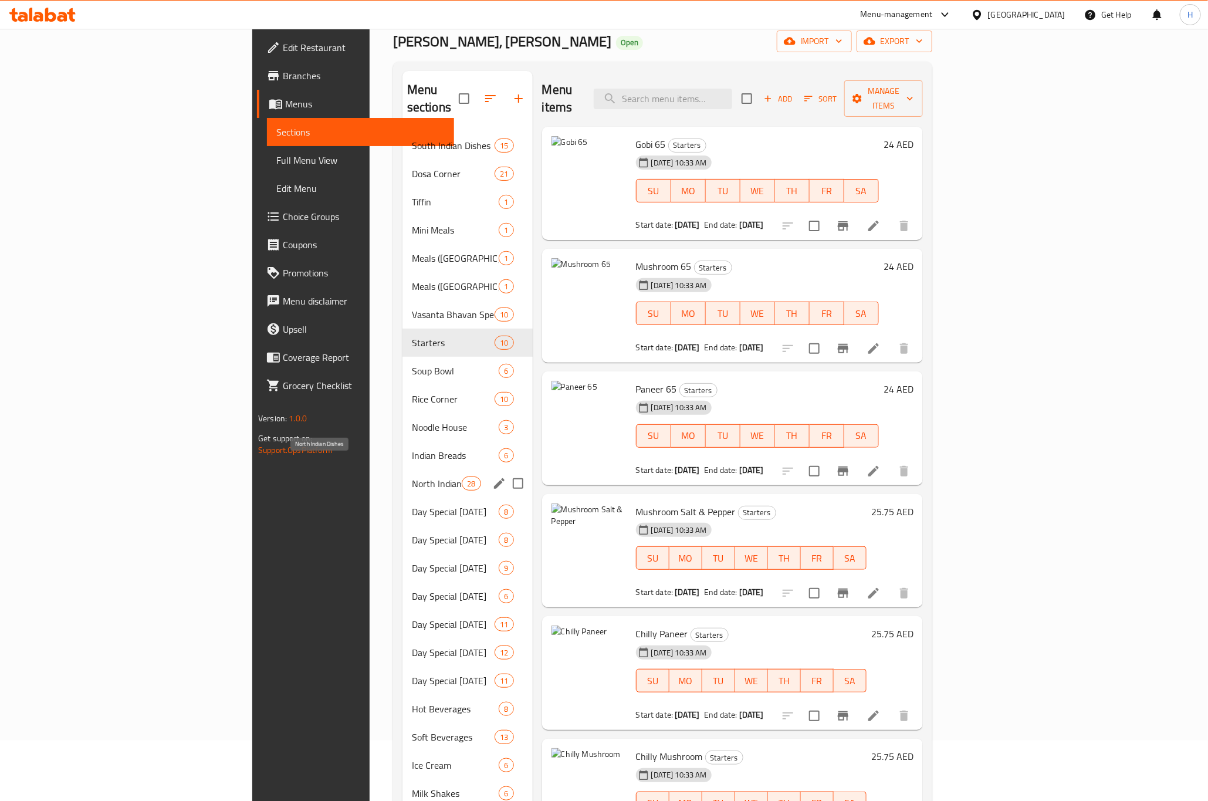
scroll to position [171, 0]
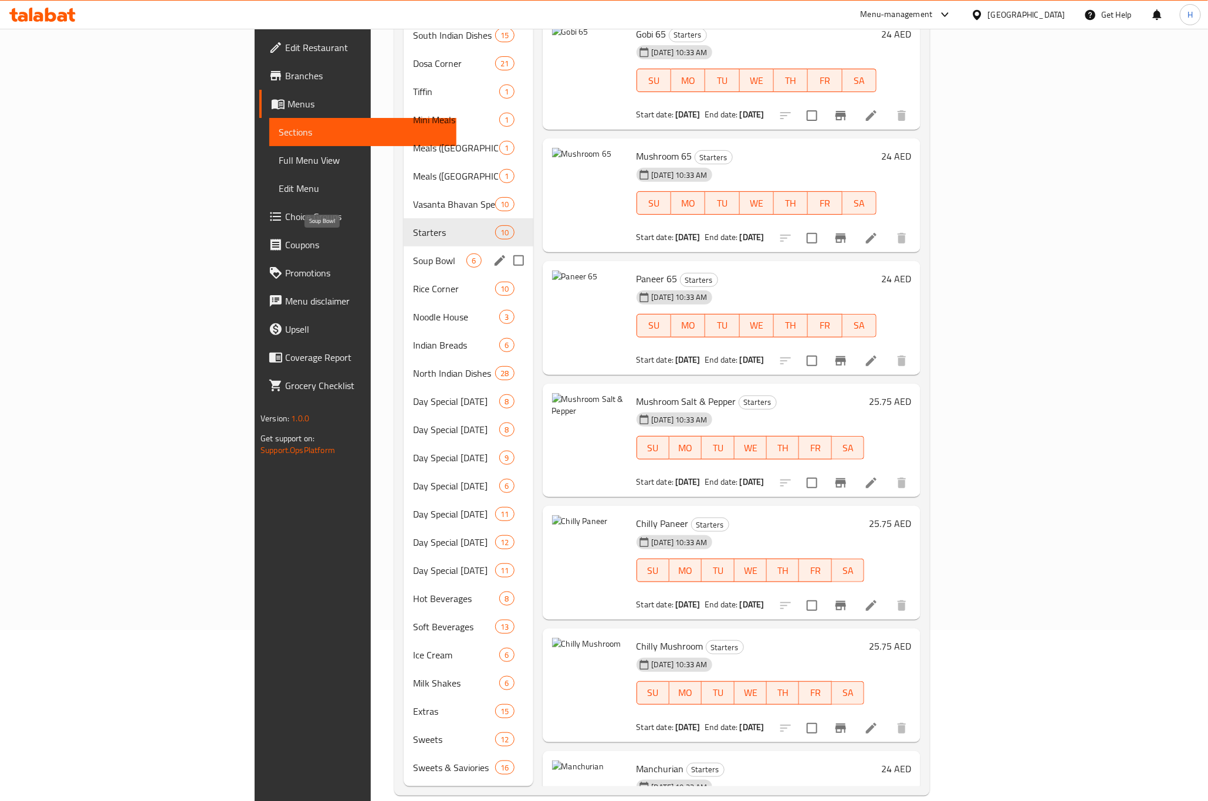
click at [413, 254] on span "Soup Bowl" at bounding box center [439, 261] width 53 height 14
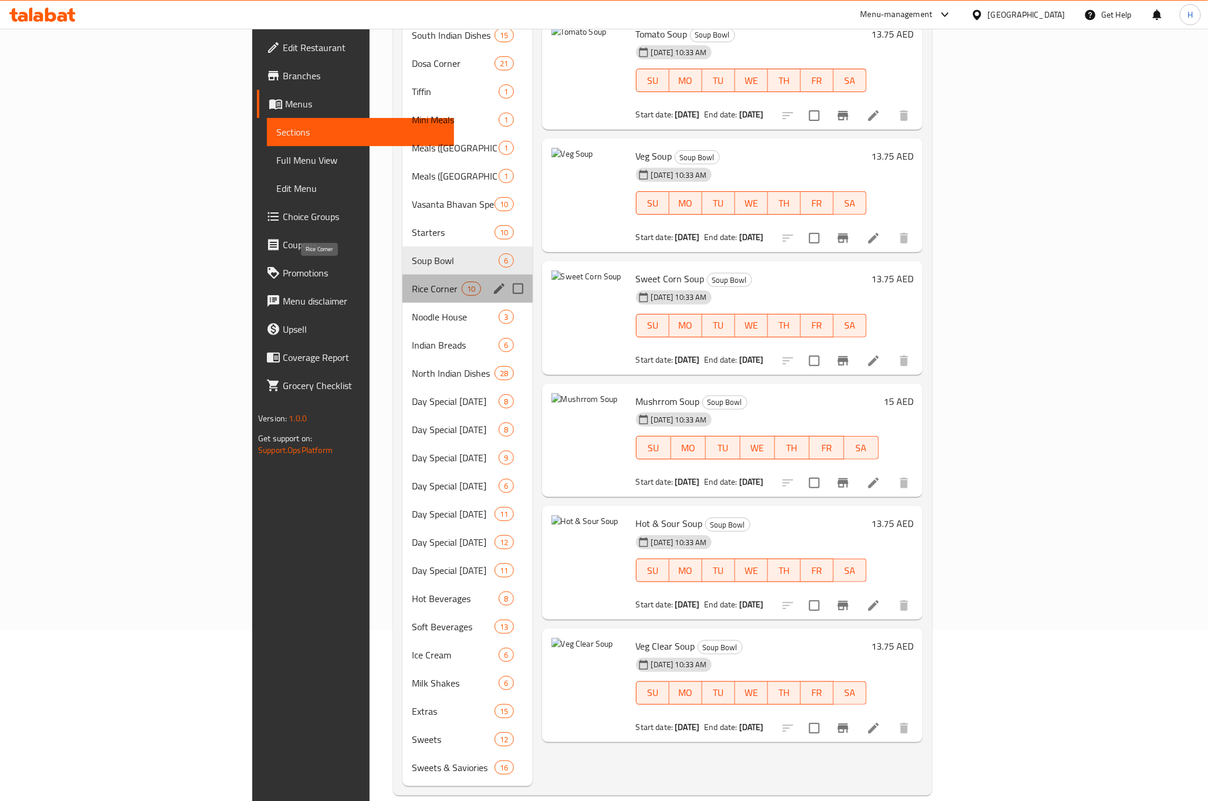
click at [412, 282] on span "Rice Corner" at bounding box center [437, 289] width 50 height 14
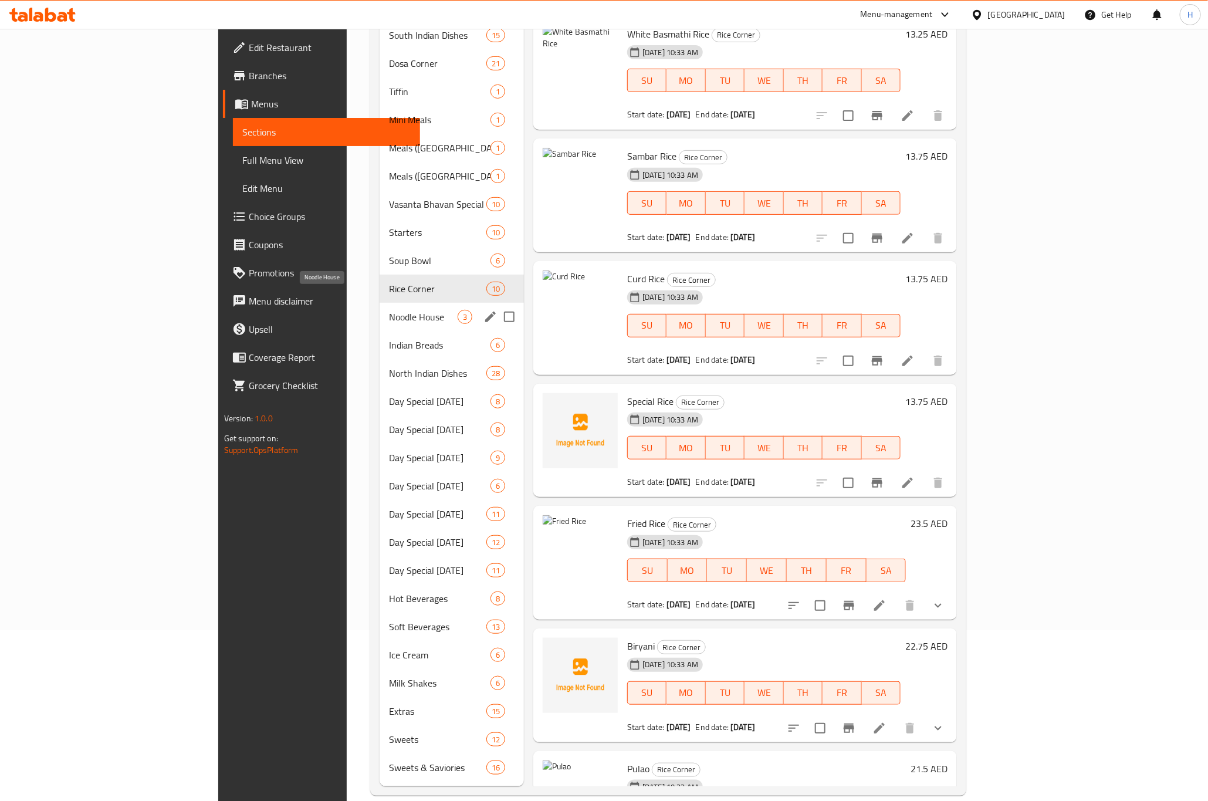
click at [389, 310] on span "Noodle House" at bounding box center [423, 317] width 69 height 14
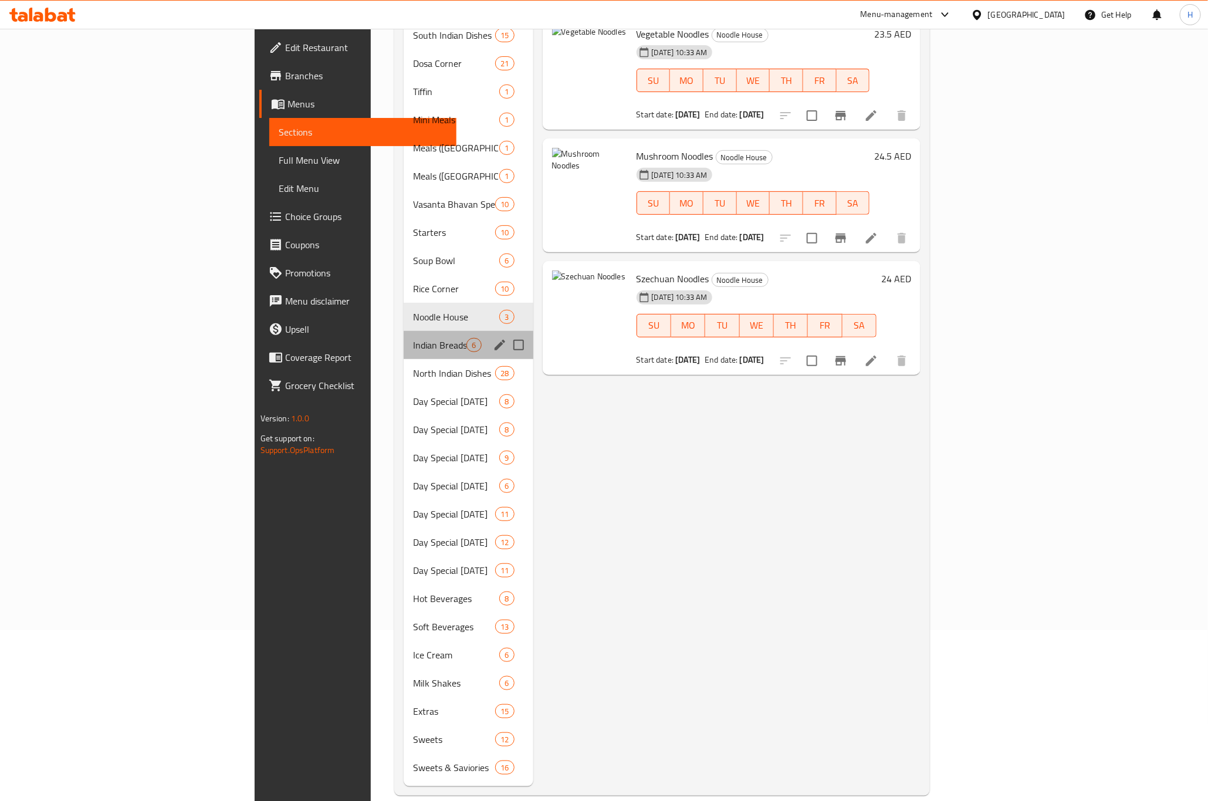
click at [404, 336] on div "Indian Breads 6" at bounding box center [468, 345] width 129 height 28
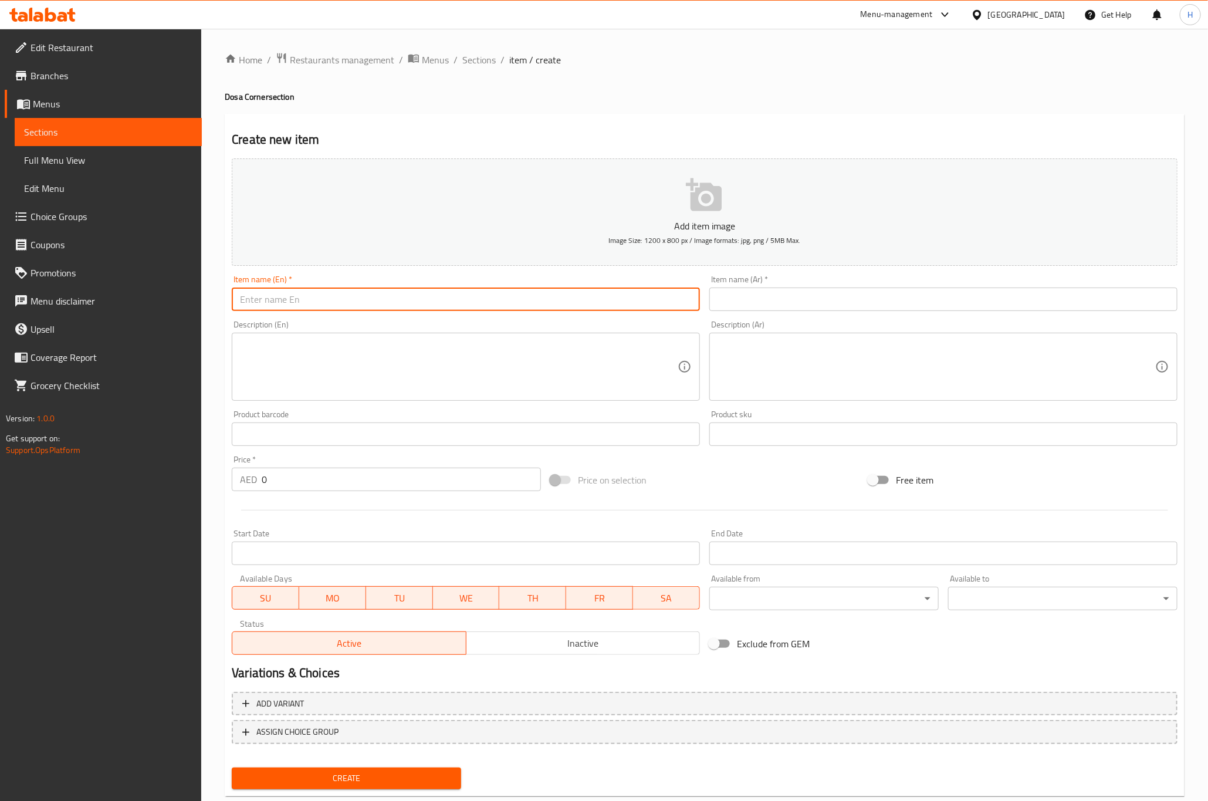
click at [373, 301] on input "text" at bounding box center [466, 299] width 468 height 23
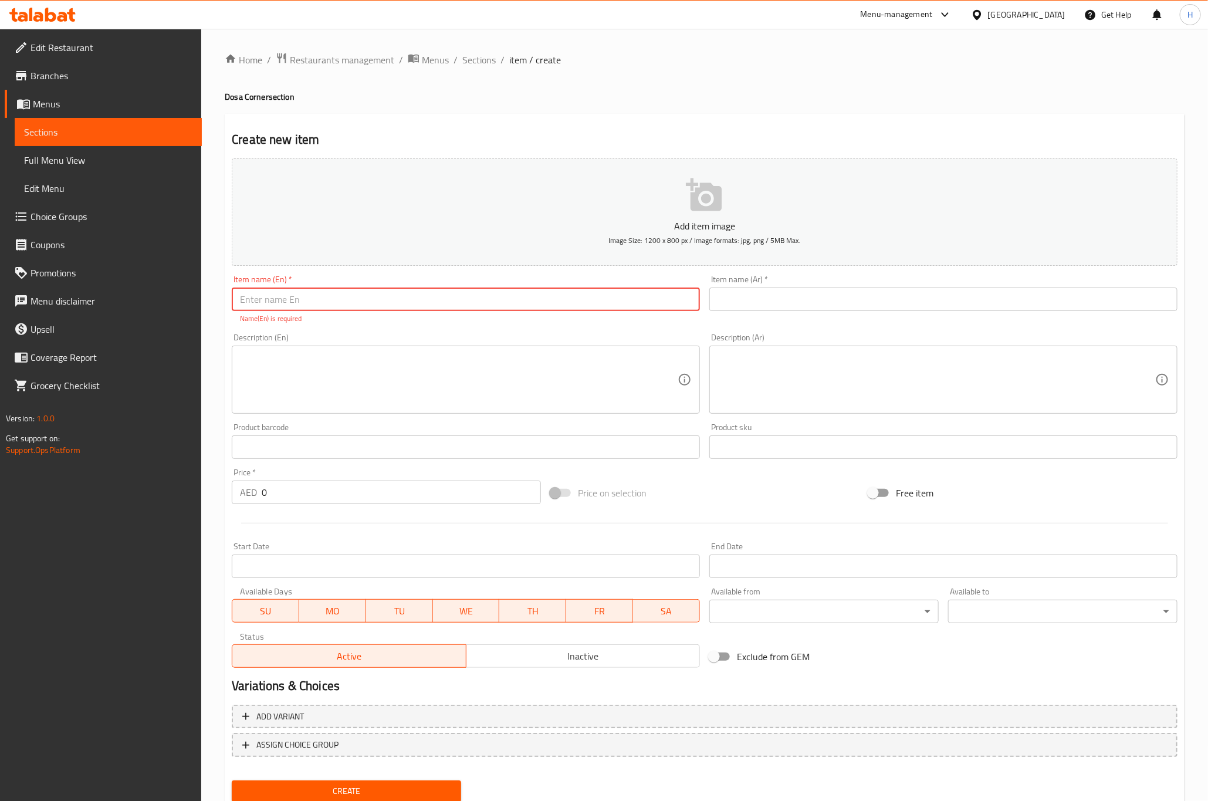
click at [424, 301] on input "text" at bounding box center [466, 299] width 468 height 23
paste input "Ghee Mysore Dosa"
type input "Ghee Mysore Dosa"
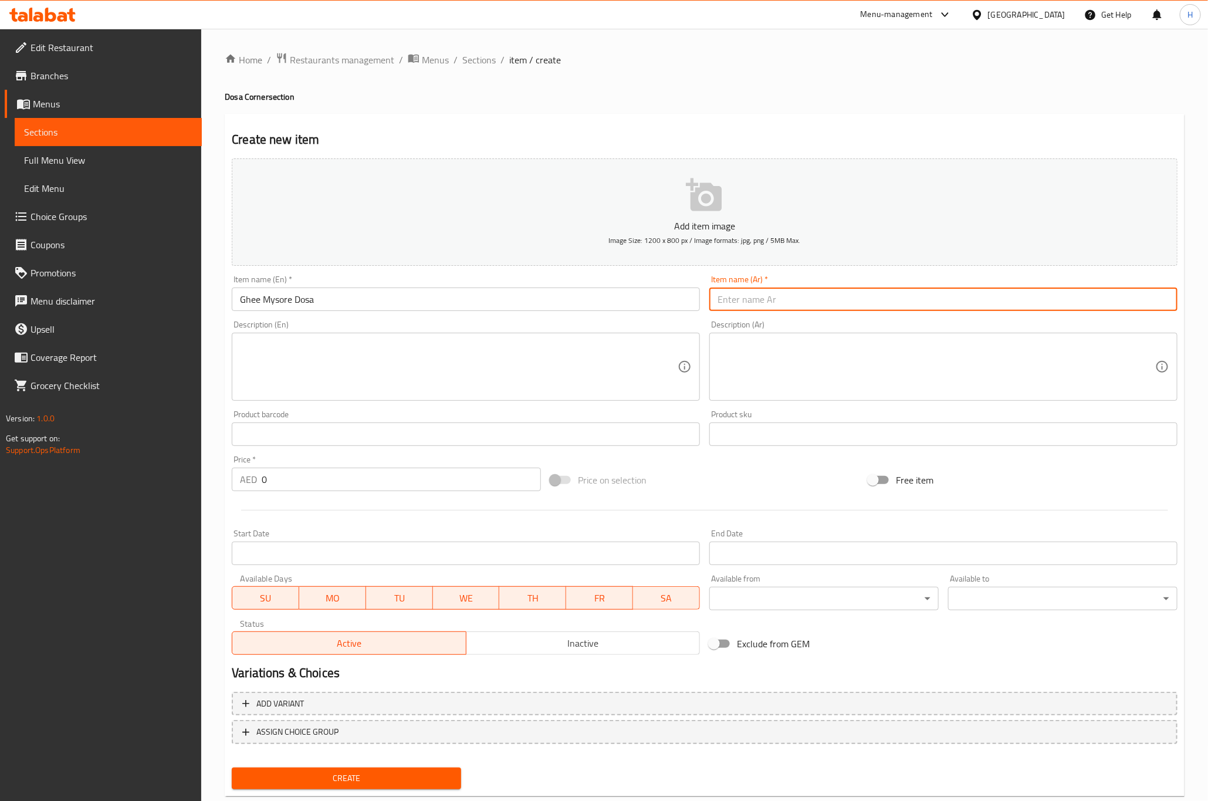
click at [819, 308] on input "text" at bounding box center [944, 299] width 468 height 23
paste input "سمن ميسور [PERSON_NAME]"
type input "سمن ميسور [PERSON_NAME]"
click at [291, 479] on input "0" at bounding box center [401, 479] width 279 height 23
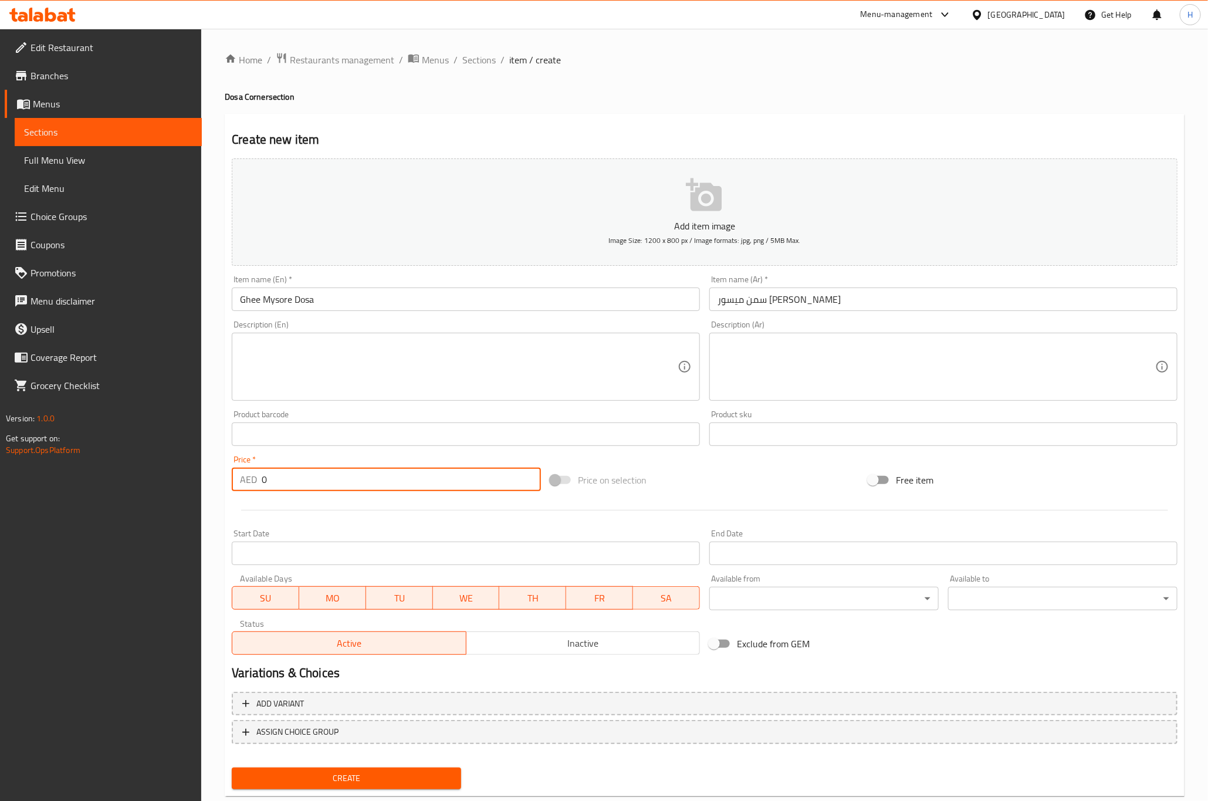
click at [291, 479] on input "0" at bounding box center [401, 479] width 279 height 23
paste input "16.75"
type input "16.75"
click at [232, 768] on button "Create" at bounding box center [346, 779] width 229 height 22
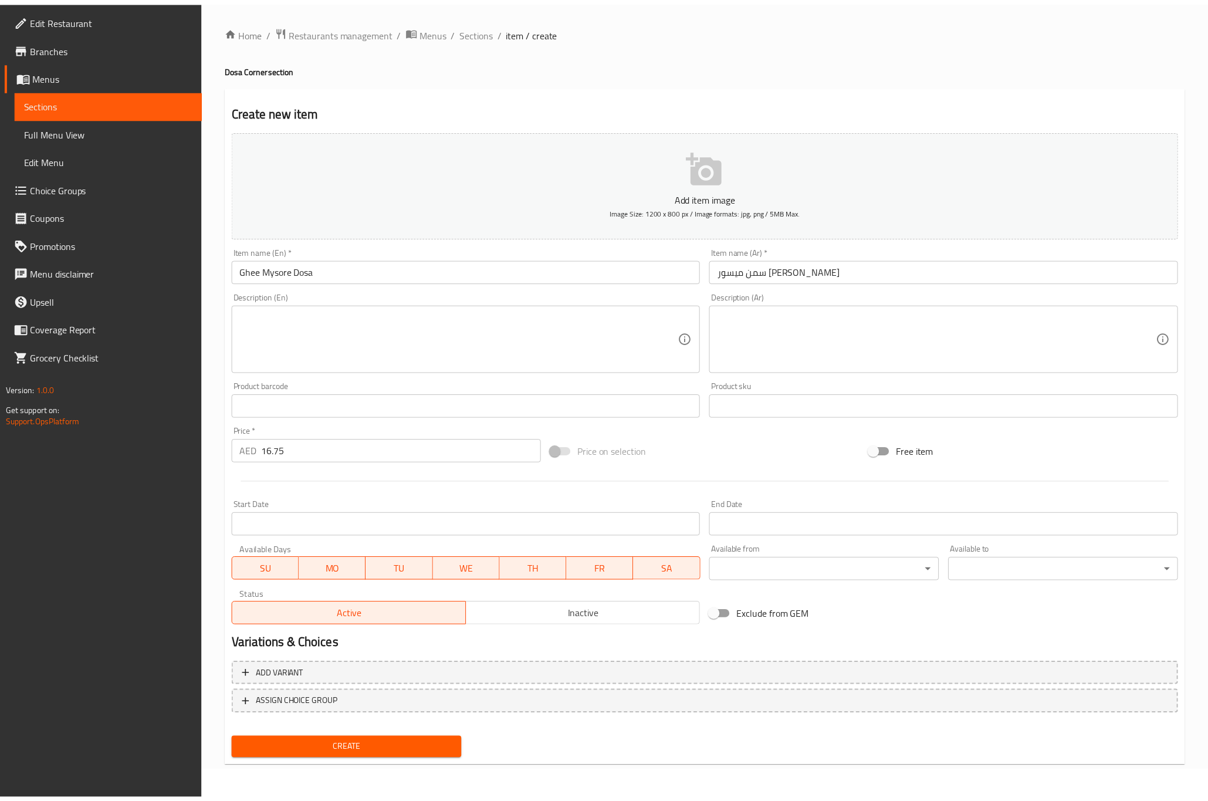
scroll to position [27, 0]
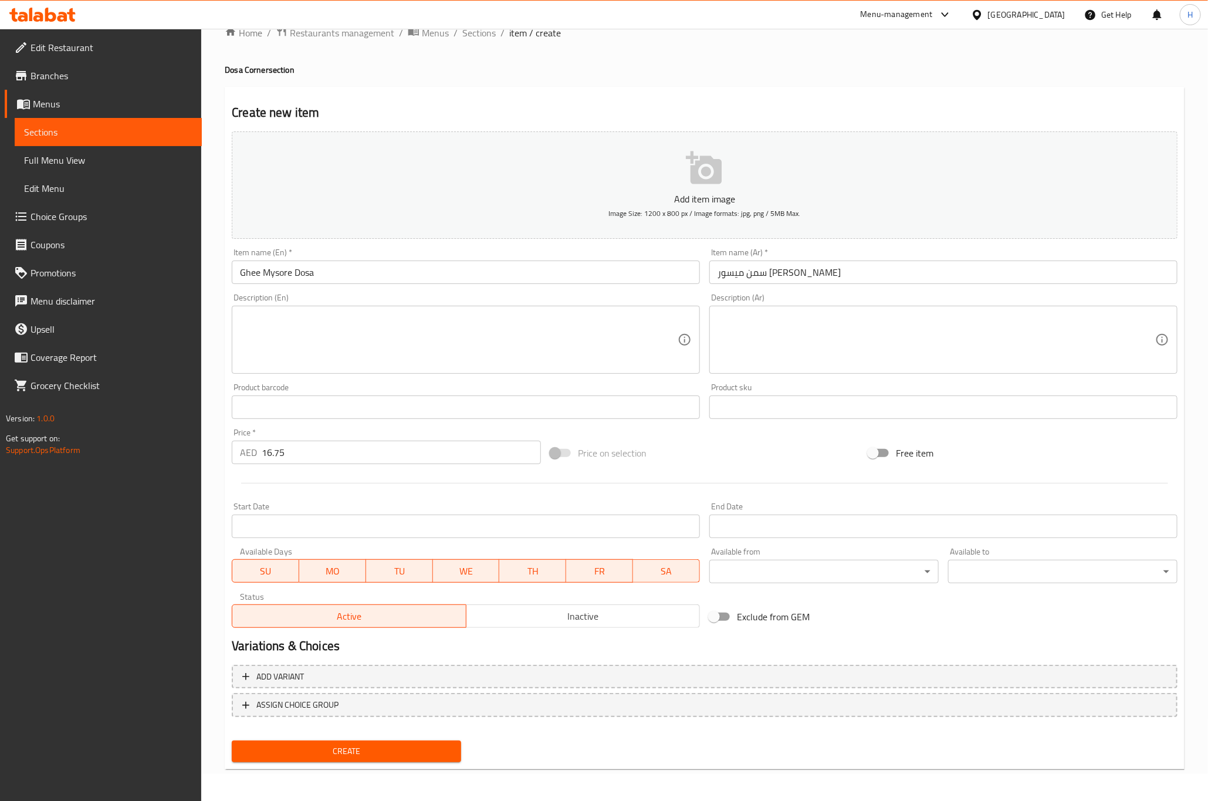
drag, startPoint x: 518, startPoint y: 79, endPoint x: 515, endPoint y: 93, distance: 14.4
click at [518, 79] on div "Home / Restaurants management / Menus / Sections / item / create Dosa Corner se…" at bounding box center [705, 402] width 960 height 754
click at [388, 758] on button "Create" at bounding box center [346, 752] width 229 height 22
click at [470, 40] on span "Sections" at bounding box center [478, 33] width 33 height 14
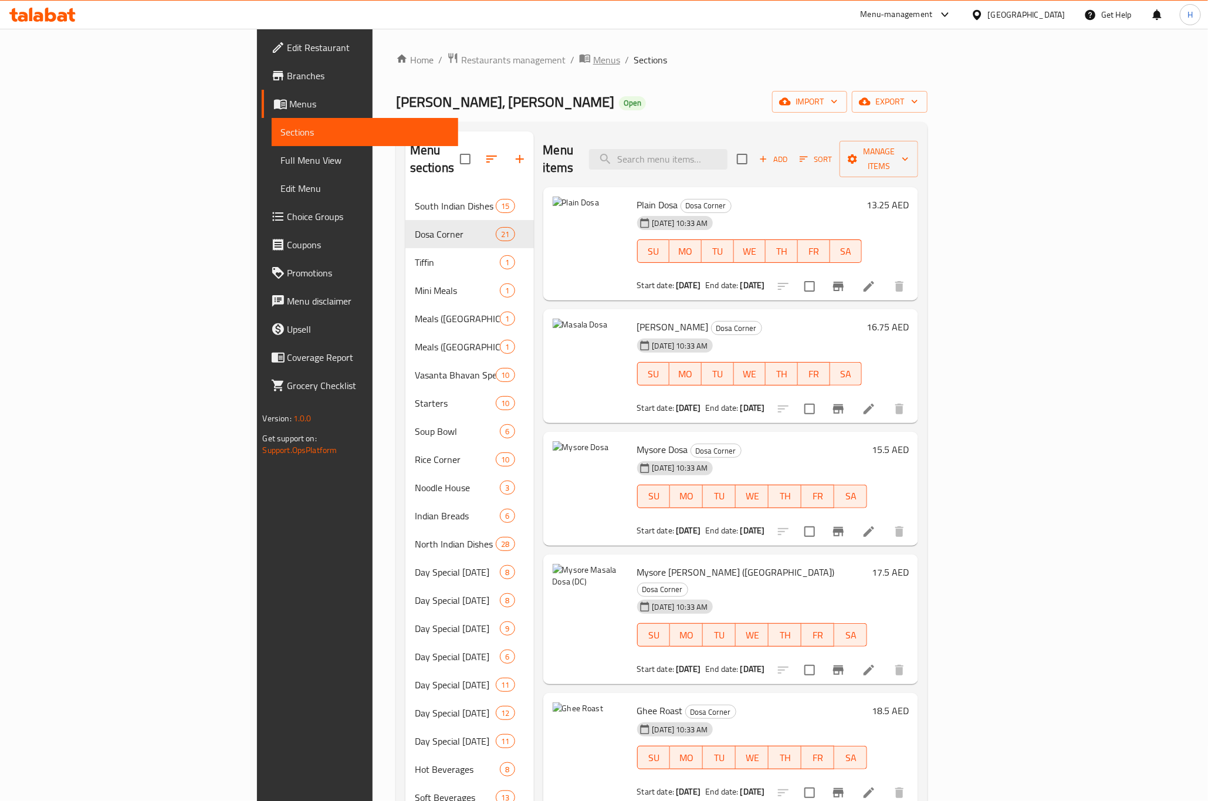
click at [593, 62] on span "Menus" at bounding box center [606, 60] width 27 height 14
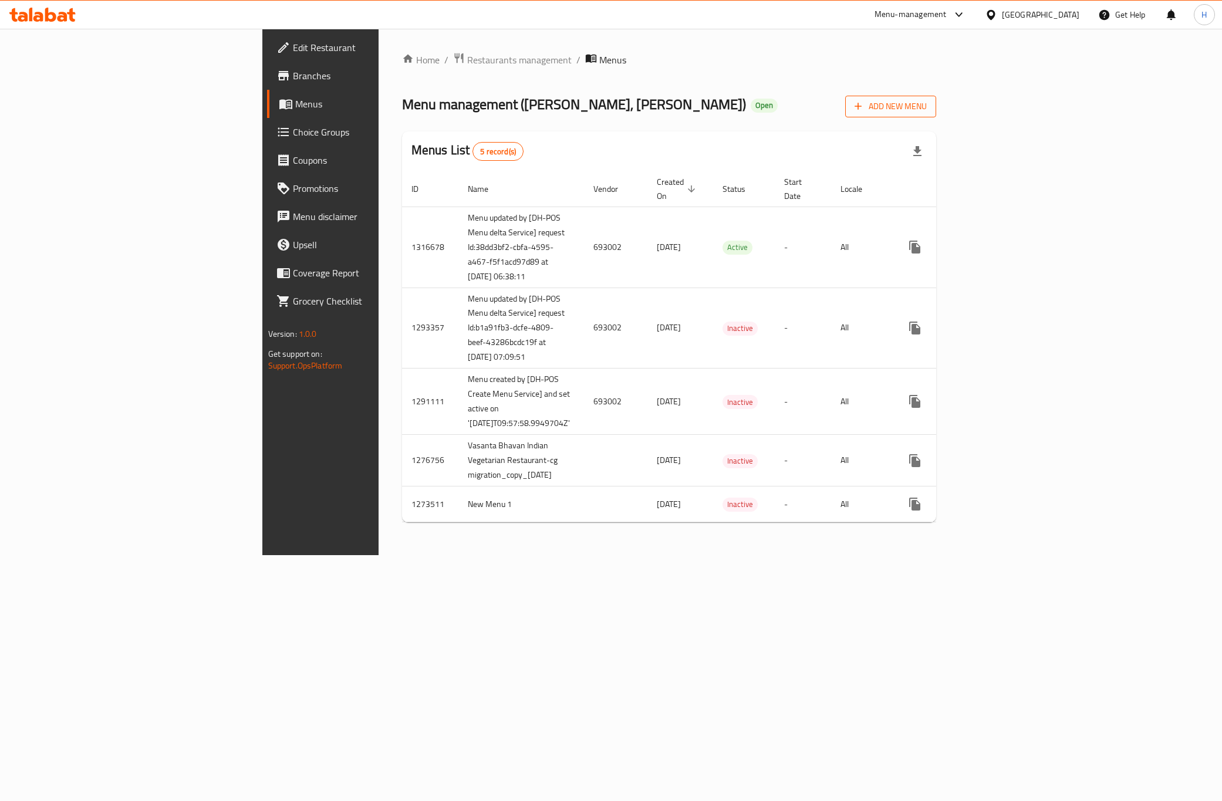
click at [927, 104] on span "Add New Menu" at bounding box center [891, 106] width 72 height 15
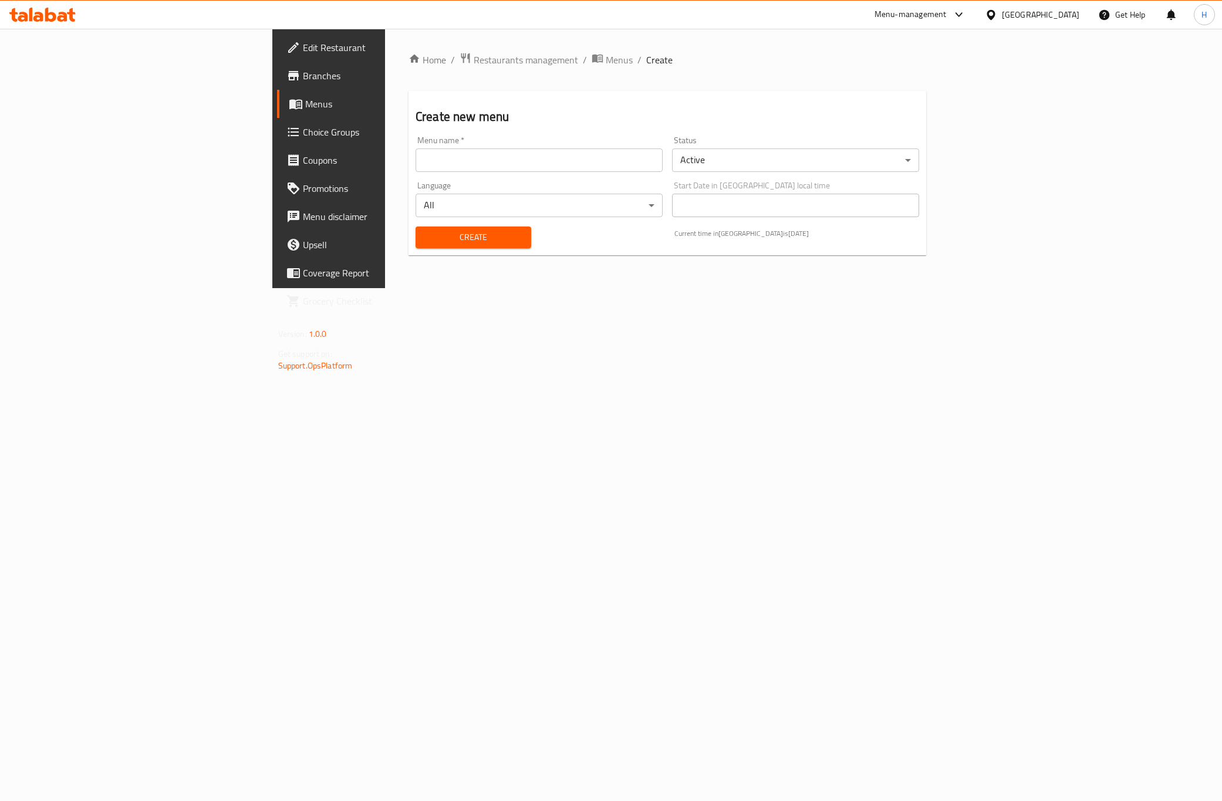
click at [796, 154] on body "​ Menu-management [GEOGRAPHIC_DATA] Get Help H Edit Restaurant Branches Menus C…" at bounding box center [611, 415] width 1222 height 772
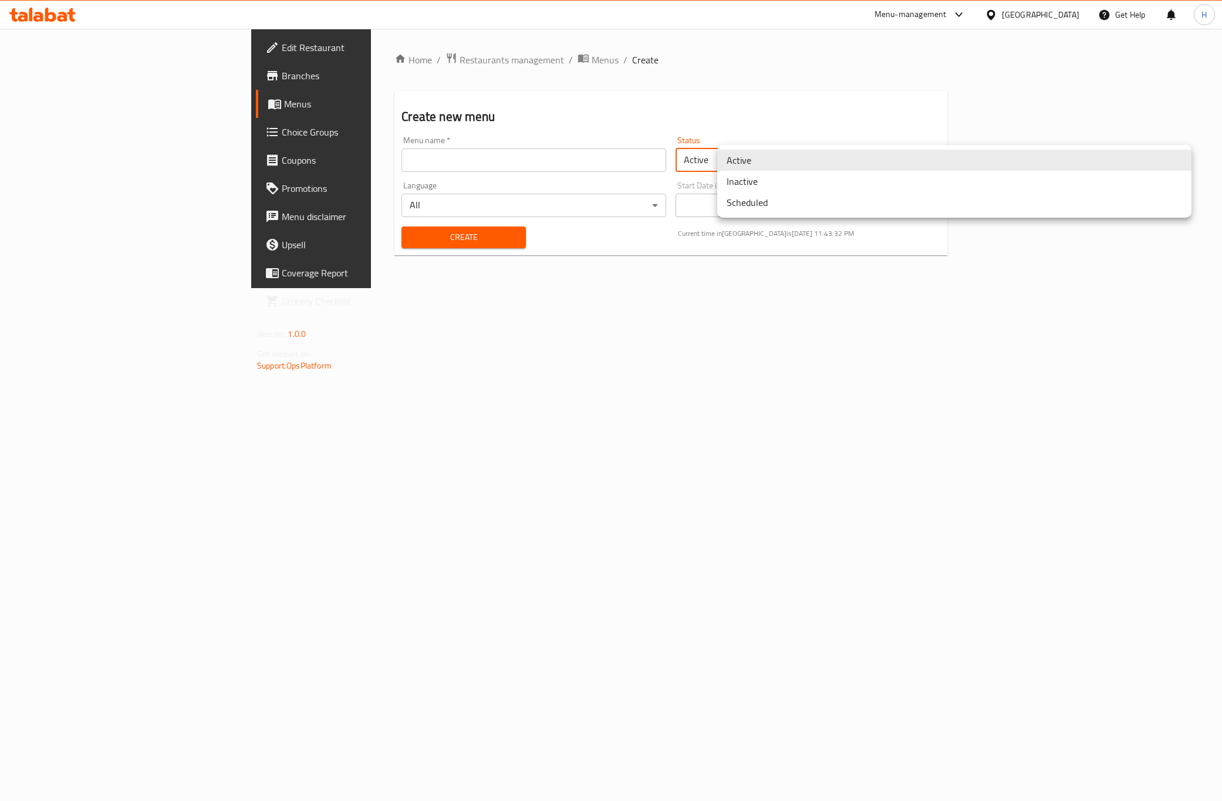
click at [787, 185] on li "Inactive" at bounding box center [954, 181] width 474 height 21
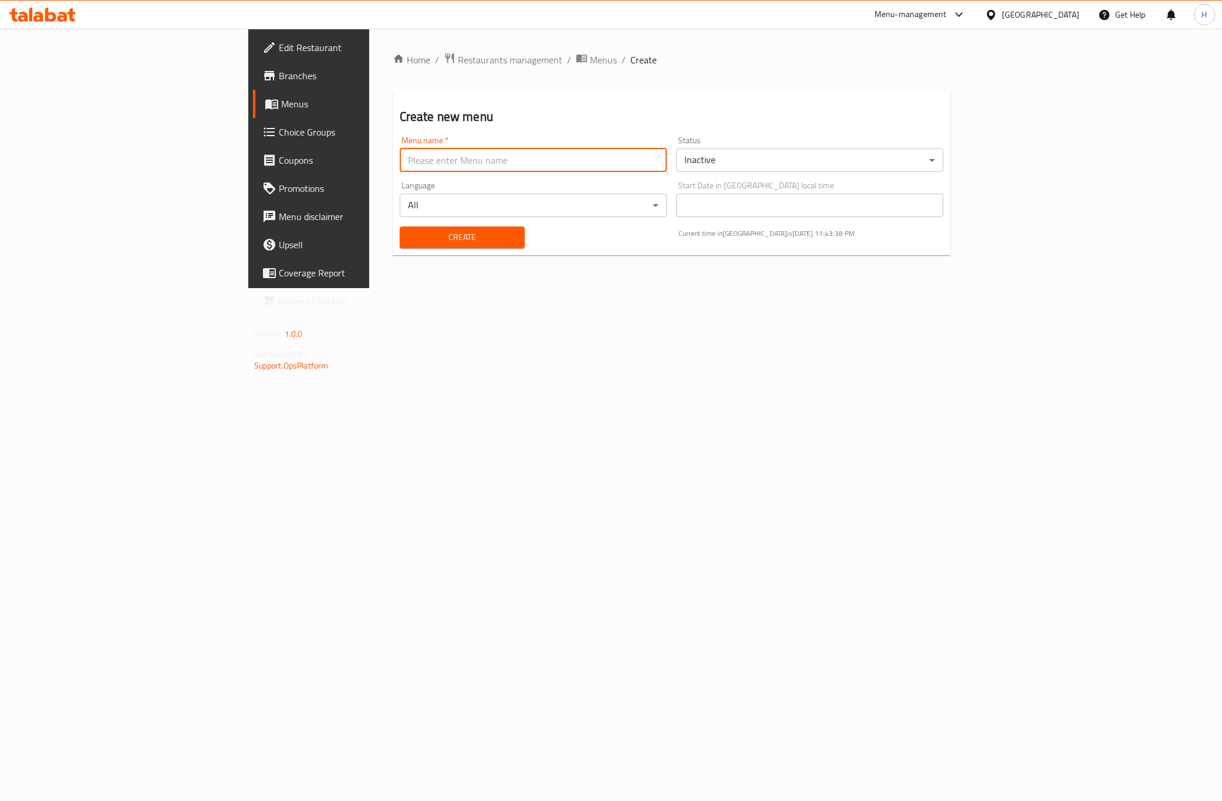
click at [447, 163] on input "text" at bounding box center [533, 159] width 267 height 23
click at [400, 157] on input "text" at bounding box center [533, 159] width 267 height 23
paste input "342962615"
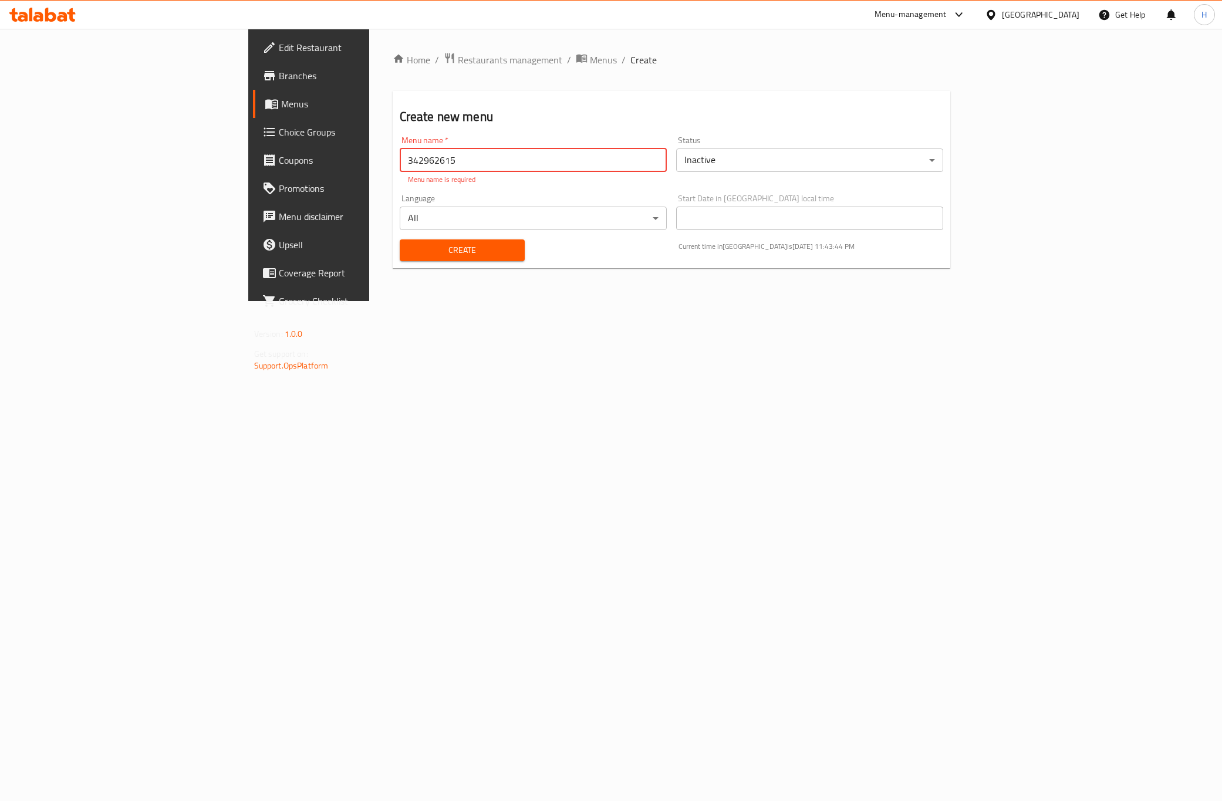
type input "342962615"
click at [400, 247] on button "Create" at bounding box center [463, 250] width 126 height 22
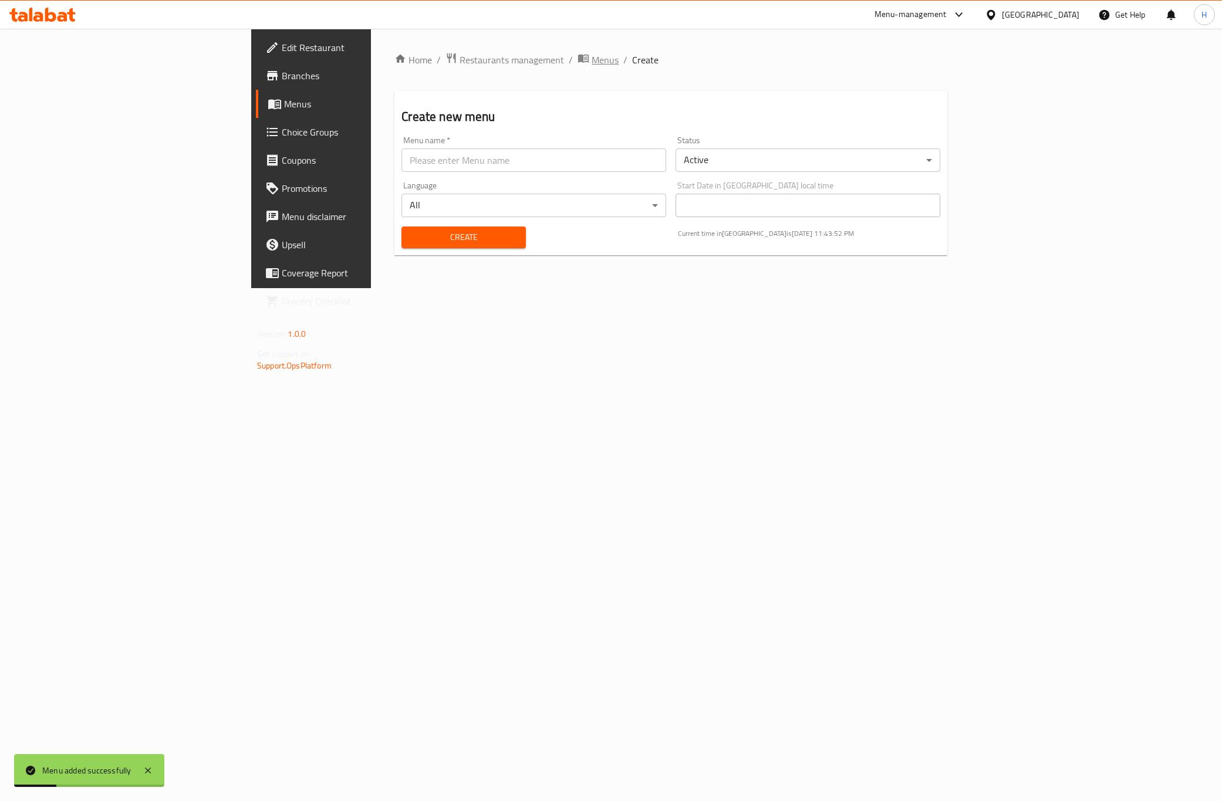
click at [592, 58] on span "Menus" at bounding box center [605, 60] width 27 height 14
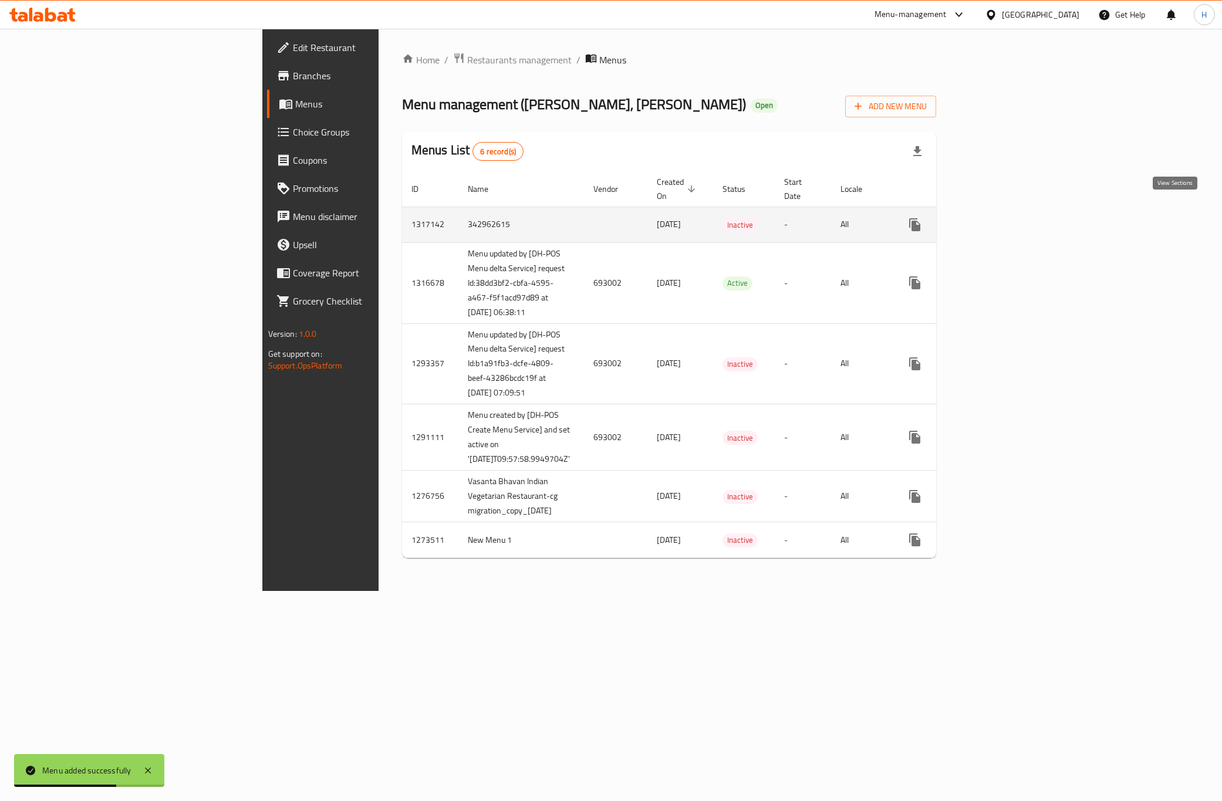
click at [1007, 218] on icon "enhanced table" at bounding box center [999, 225] width 14 height 14
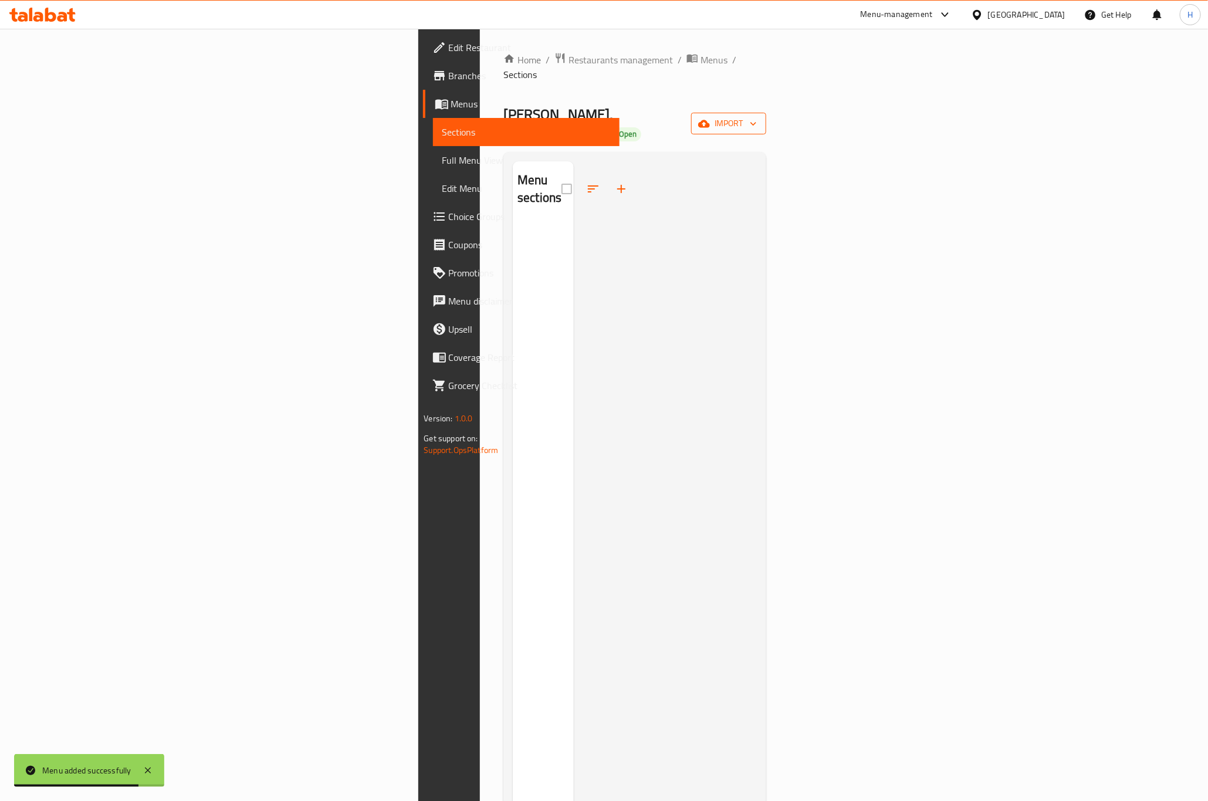
click at [757, 116] on span "import" at bounding box center [729, 123] width 56 height 15
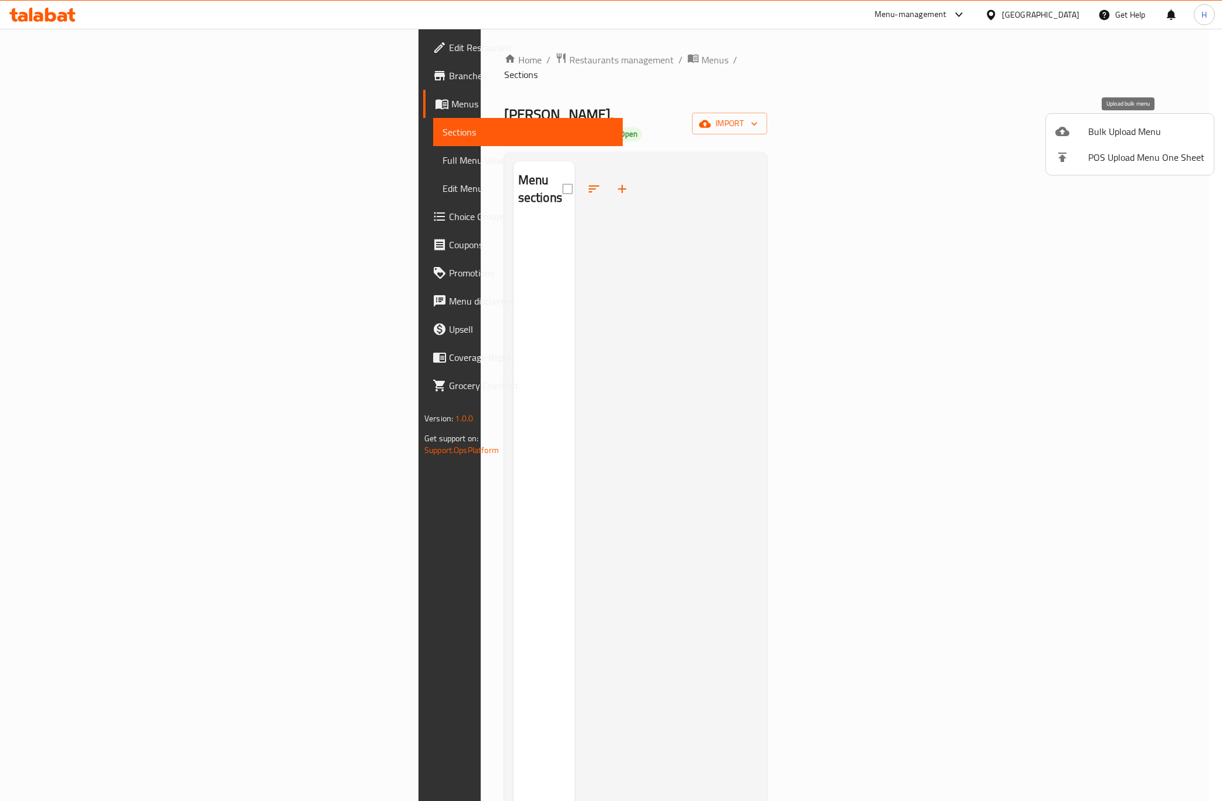
click at [1118, 133] on span "Bulk Upload Menu" at bounding box center [1146, 131] width 116 height 14
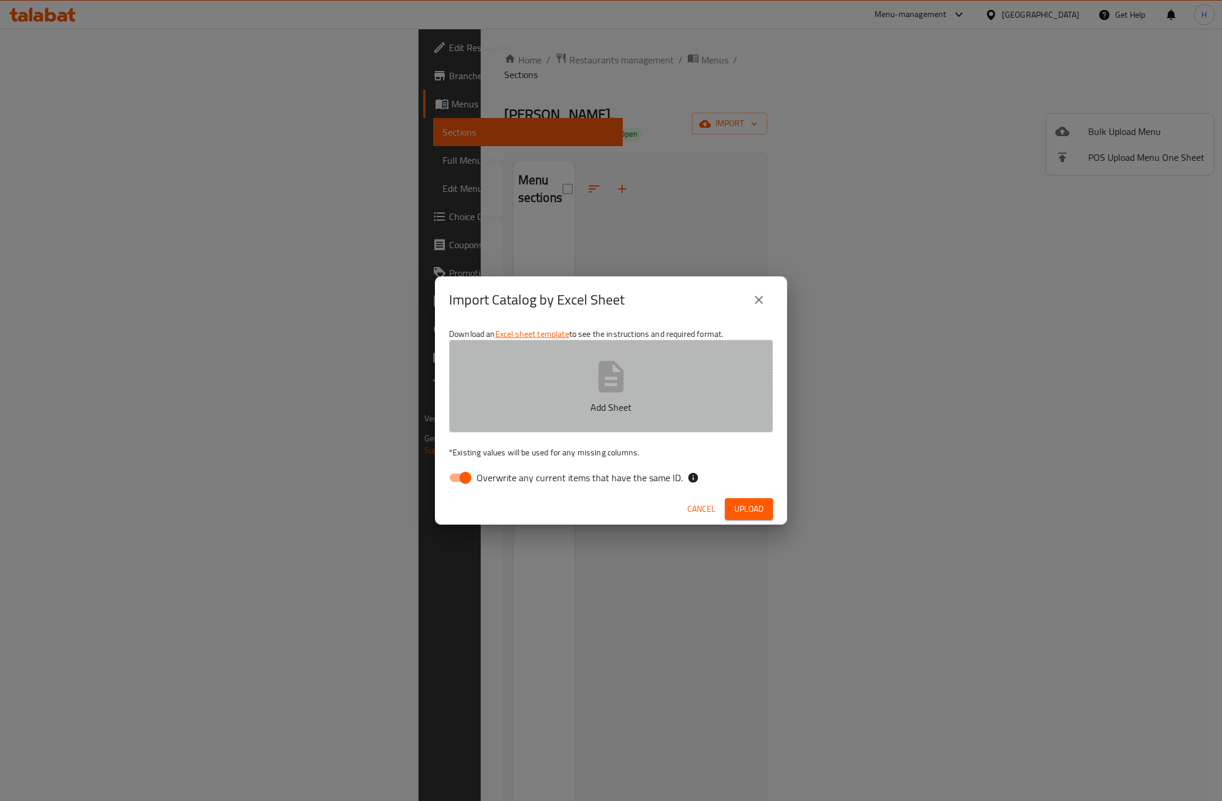
click at [612, 393] on icon "button" at bounding box center [611, 377] width 38 height 38
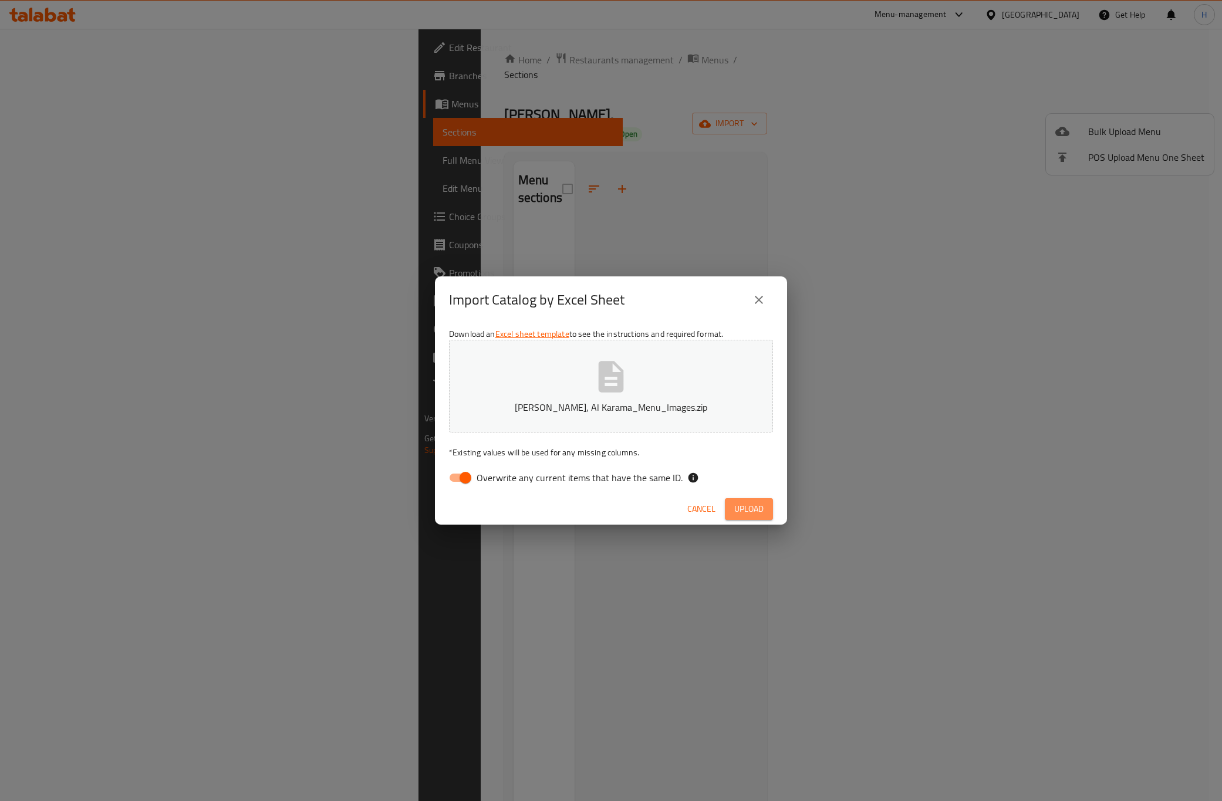
click at [752, 512] on span "Upload" at bounding box center [748, 509] width 29 height 15
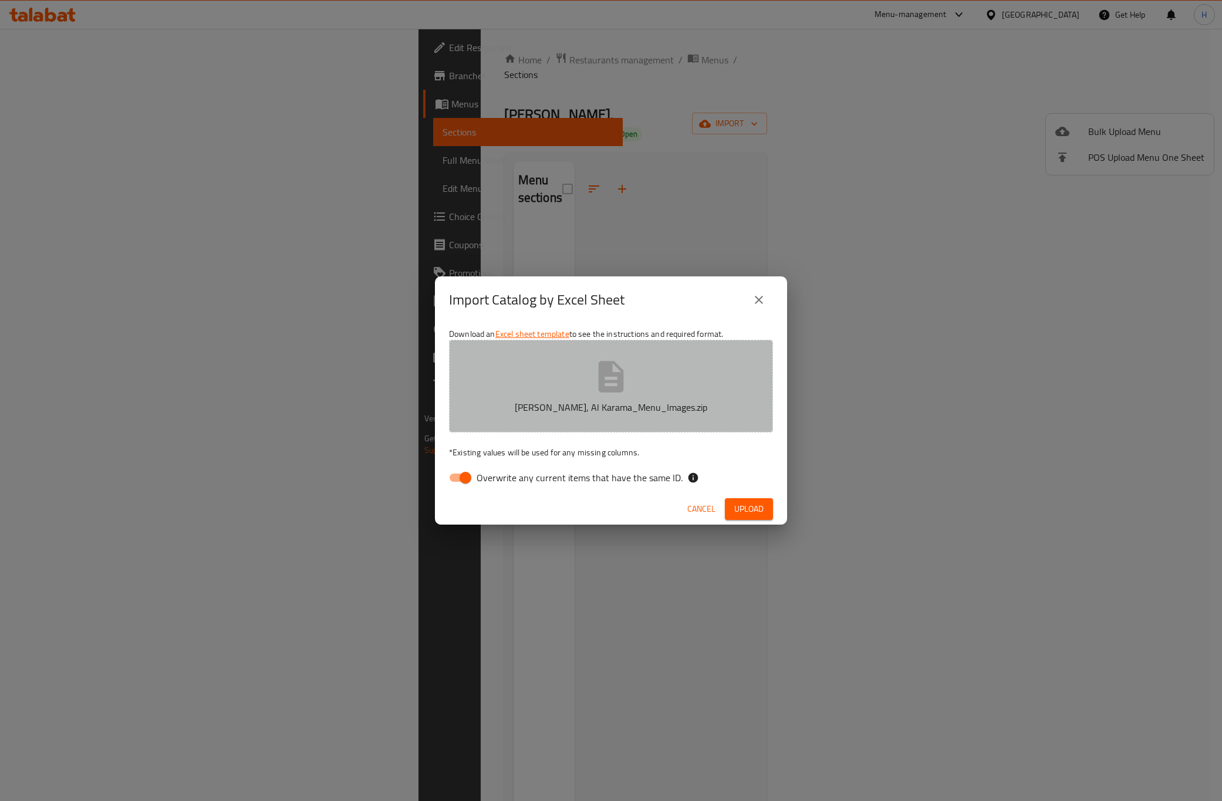
click at [617, 380] on icon "button" at bounding box center [611, 376] width 25 height 31
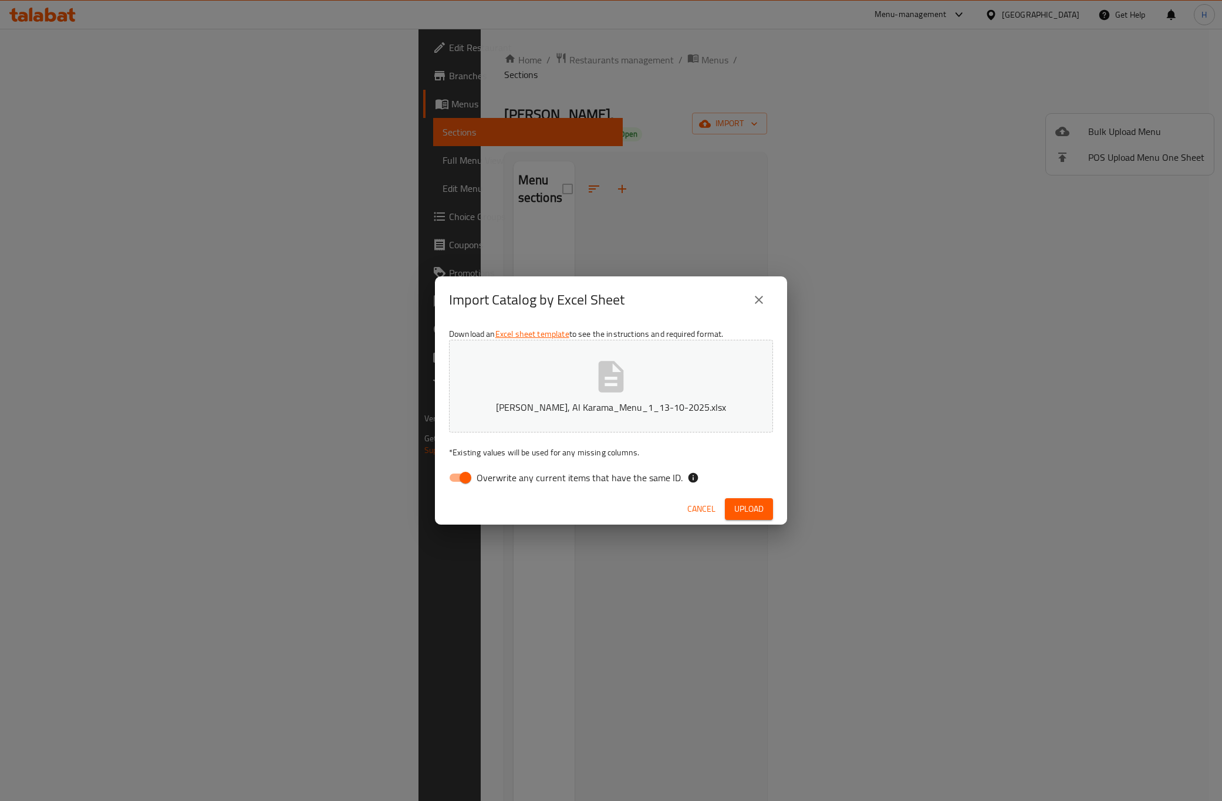
click at [751, 512] on span "Upload" at bounding box center [748, 509] width 29 height 15
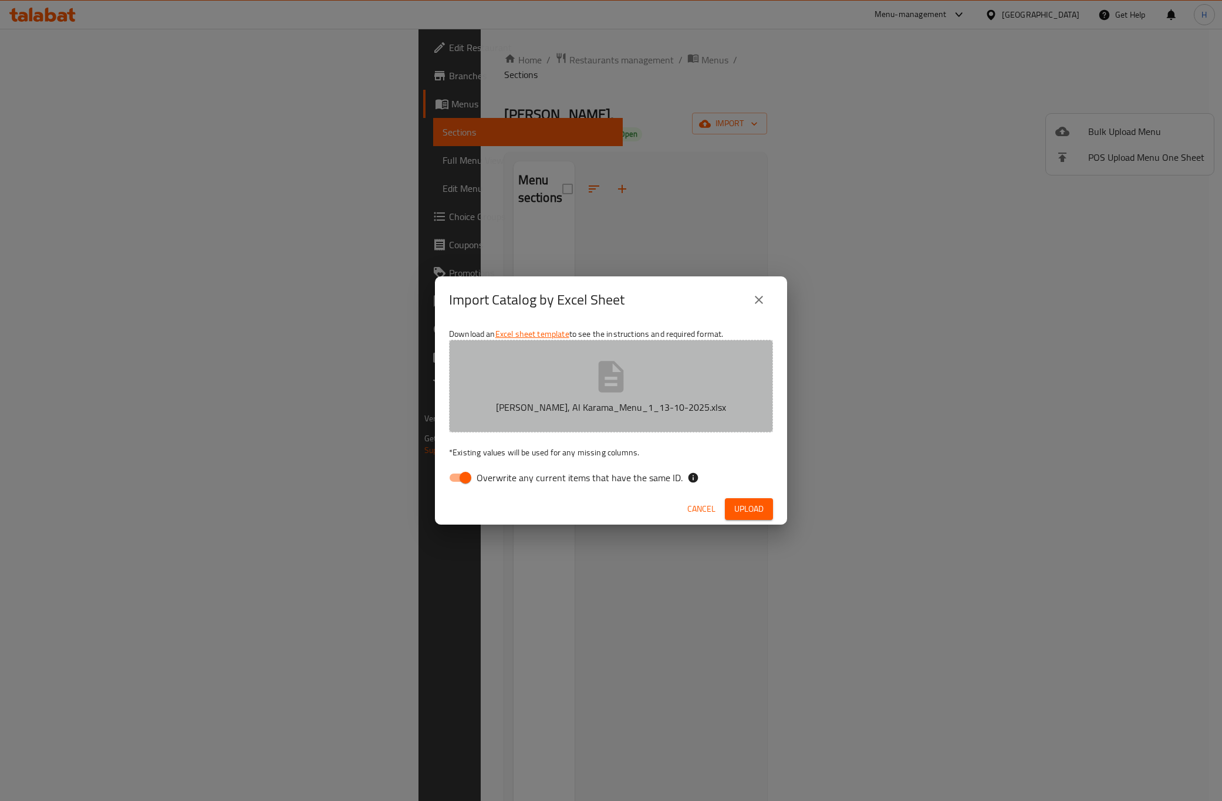
click at [622, 398] on button "[PERSON_NAME], Al Karama_Menu_1_13-10-2025.xlsx" at bounding box center [611, 386] width 324 height 93
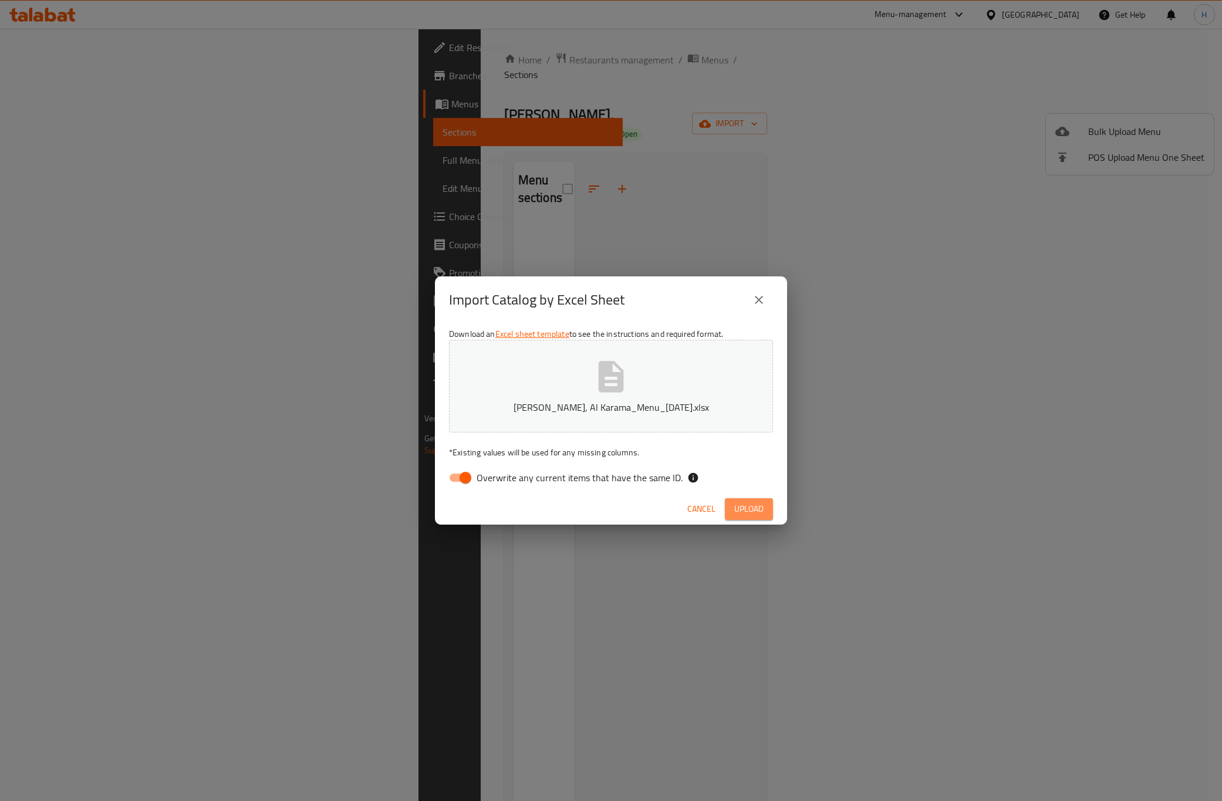
click at [744, 504] on span "Upload" at bounding box center [748, 509] width 29 height 15
click at [755, 303] on icon "close" at bounding box center [759, 300] width 8 height 8
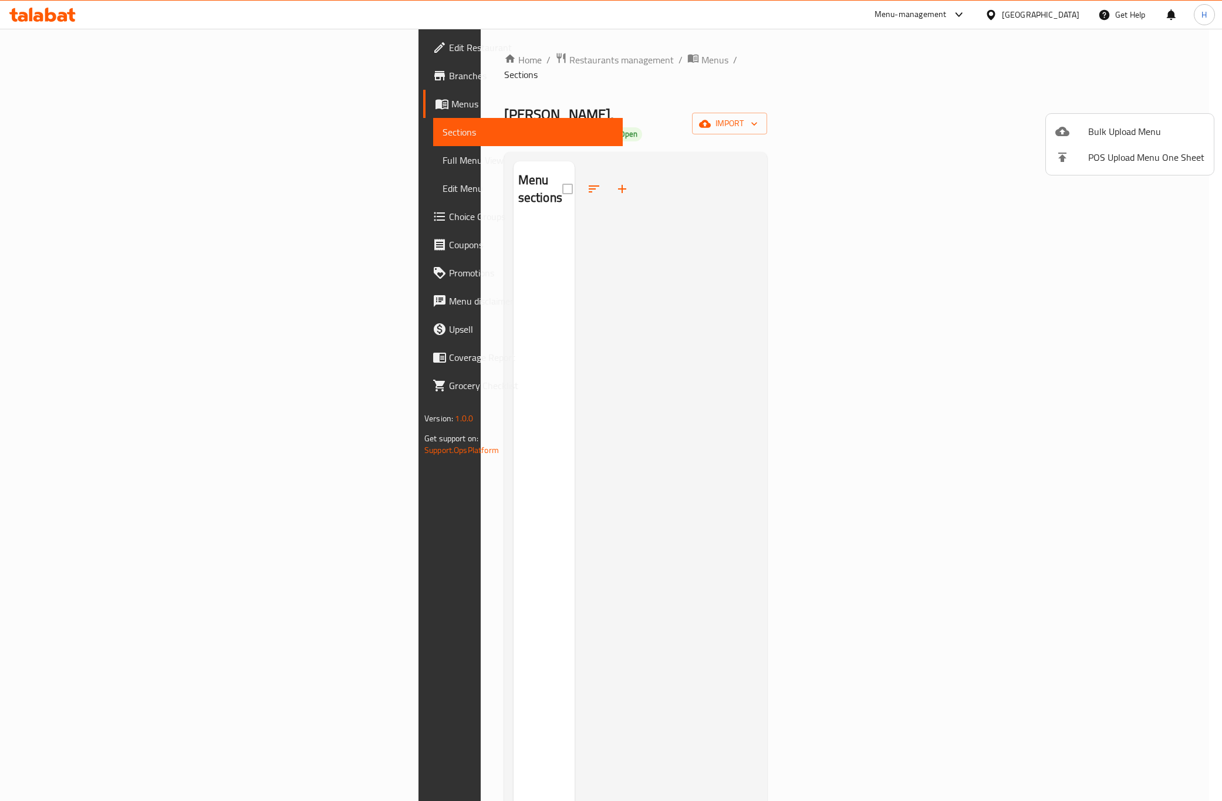
click at [1097, 354] on div at bounding box center [611, 400] width 1222 height 801
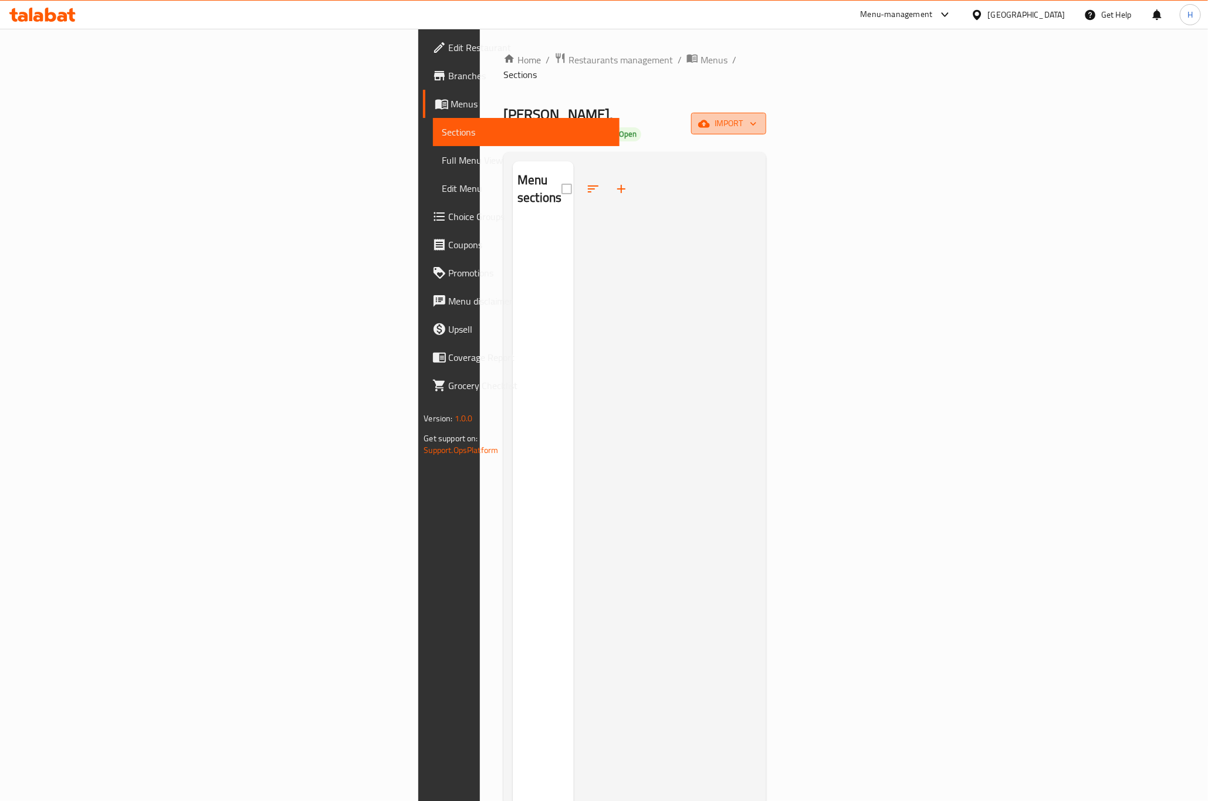
click at [757, 116] on span "import" at bounding box center [729, 123] width 56 height 15
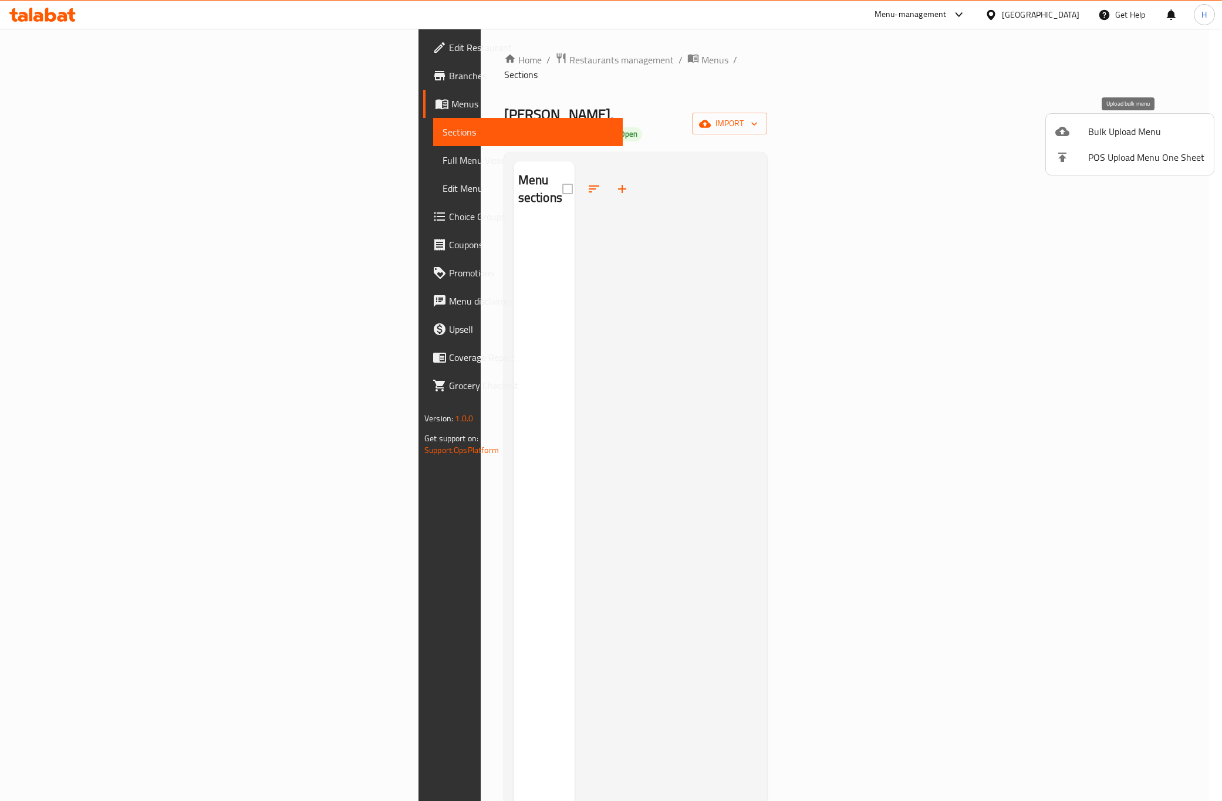
click at [1120, 133] on span "Bulk Upload Menu" at bounding box center [1146, 131] width 116 height 14
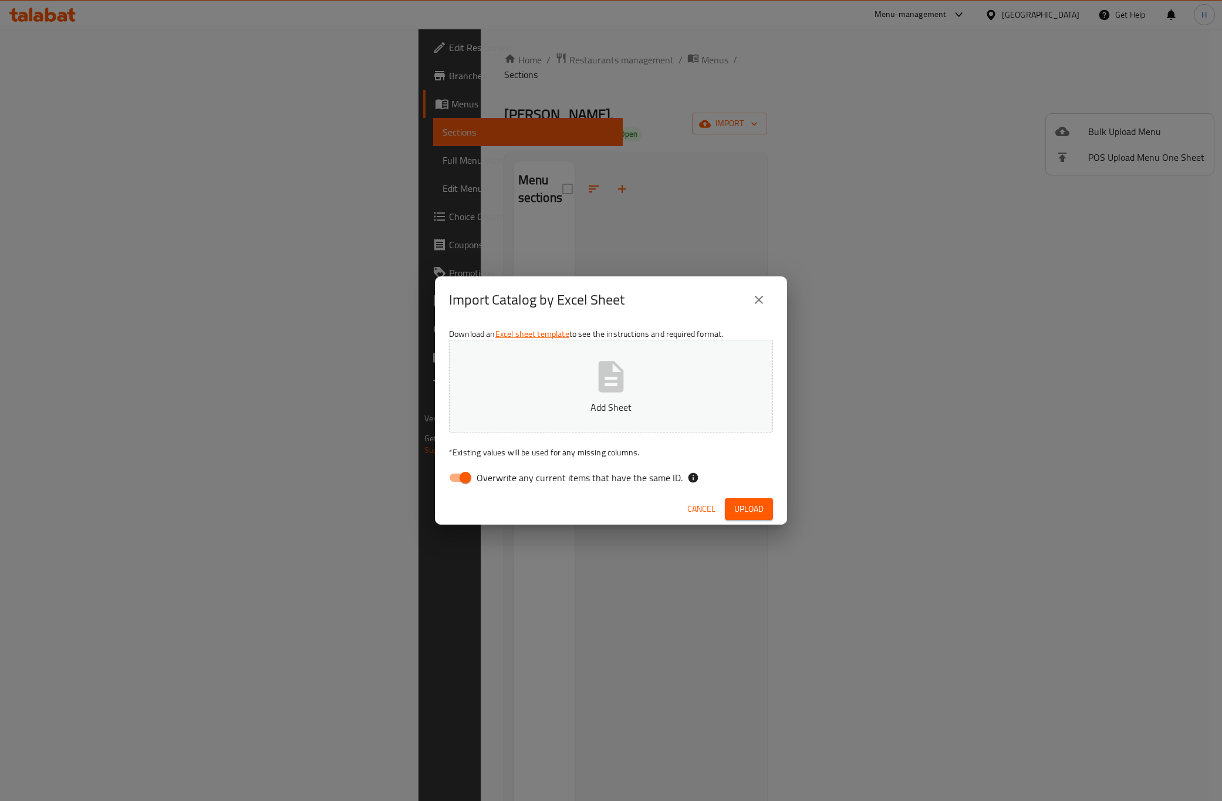
click at [595, 382] on icon "button" at bounding box center [611, 377] width 38 height 38
click at [735, 507] on span "Upload" at bounding box center [748, 509] width 29 height 15
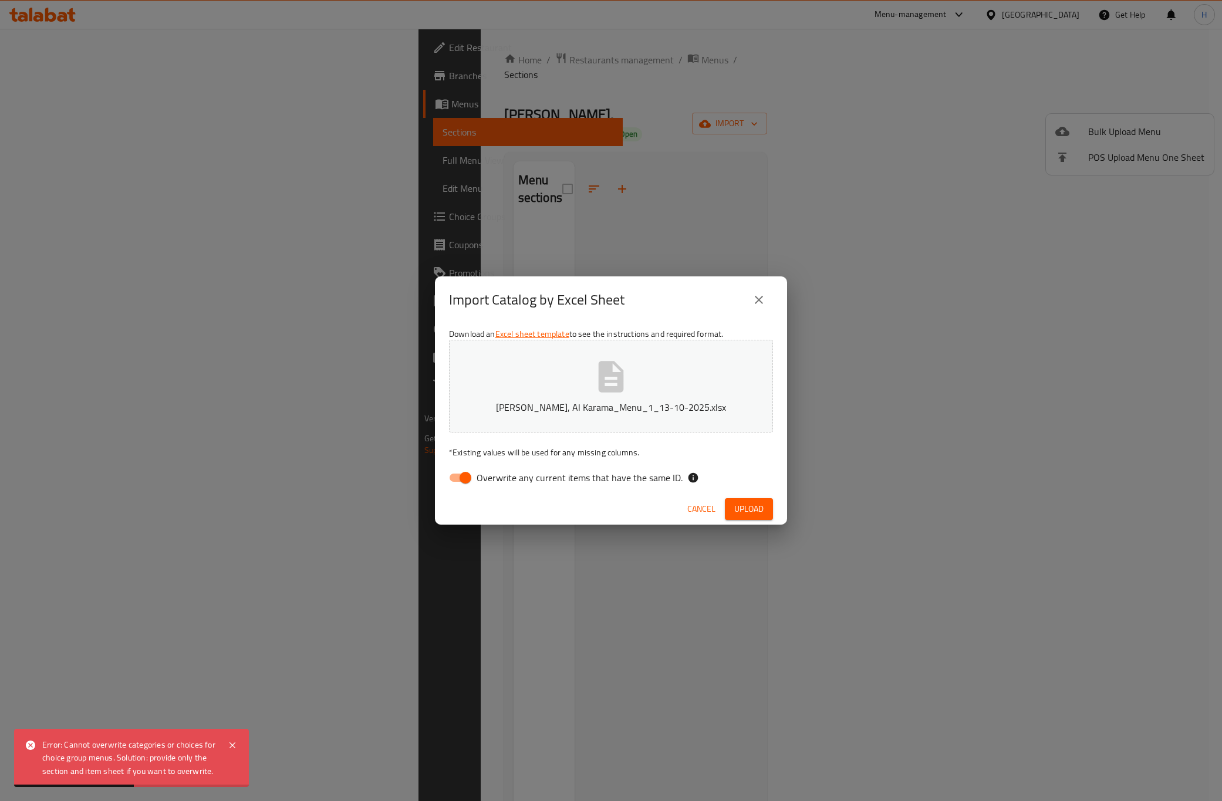
scroll to position [164, 0]
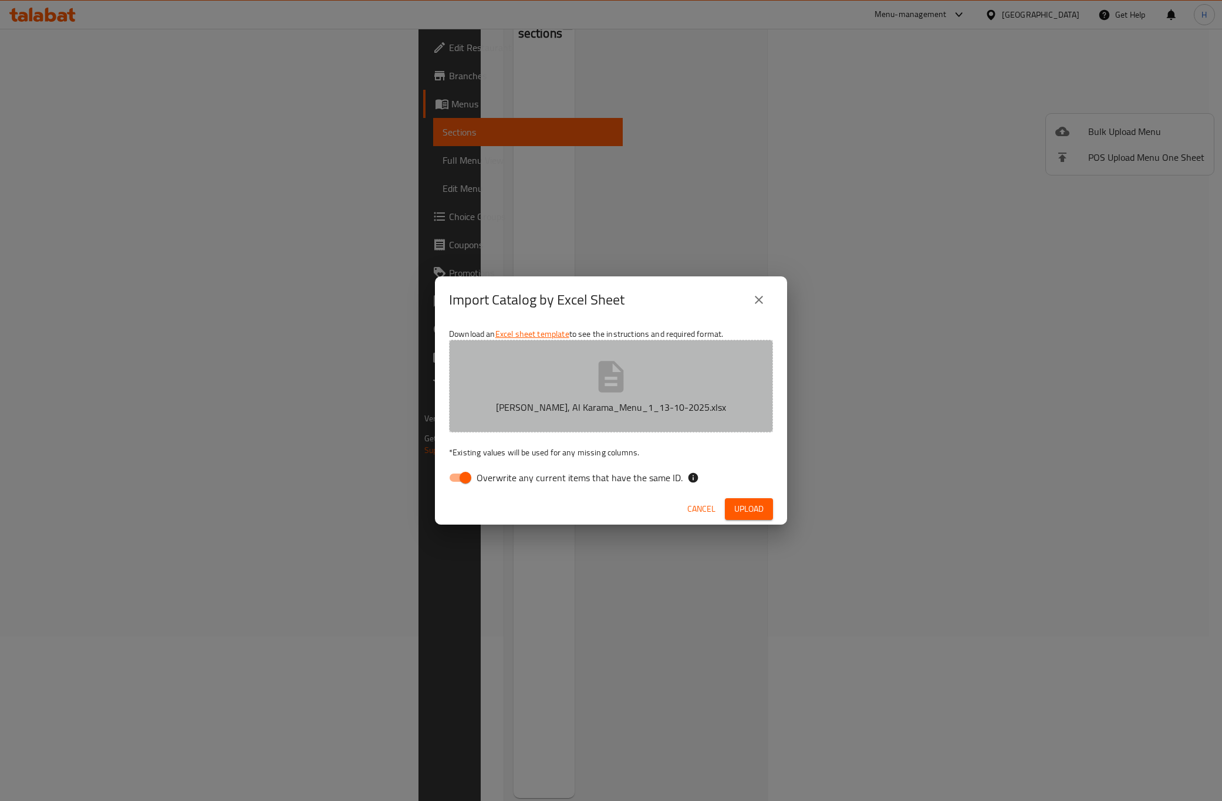
click at [616, 380] on icon "button" at bounding box center [611, 376] width 25 height 31
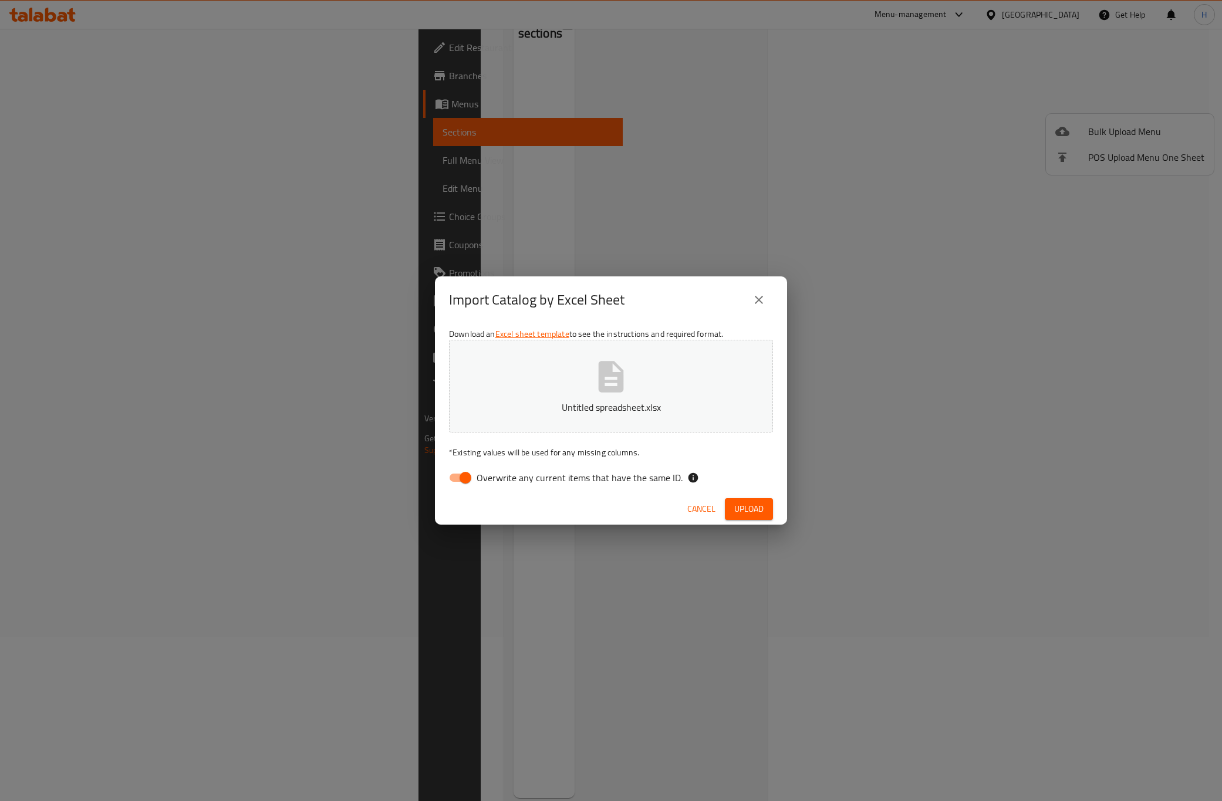
click at [752, 500] on button "Upload" at bounding box center [749, 509] width 48 height 22
